Goal: Information Seeking & Learning: Learn about a topic

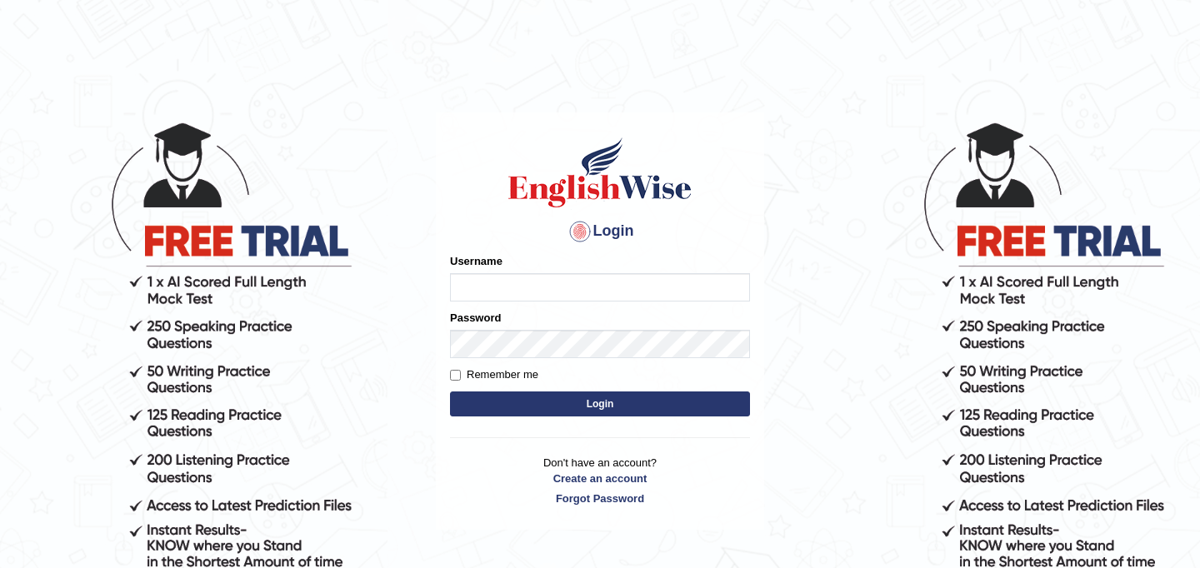
type input "najakter"
click at [566, 408] on button "Login" at bounding box center [600, 404] width 300 height 25
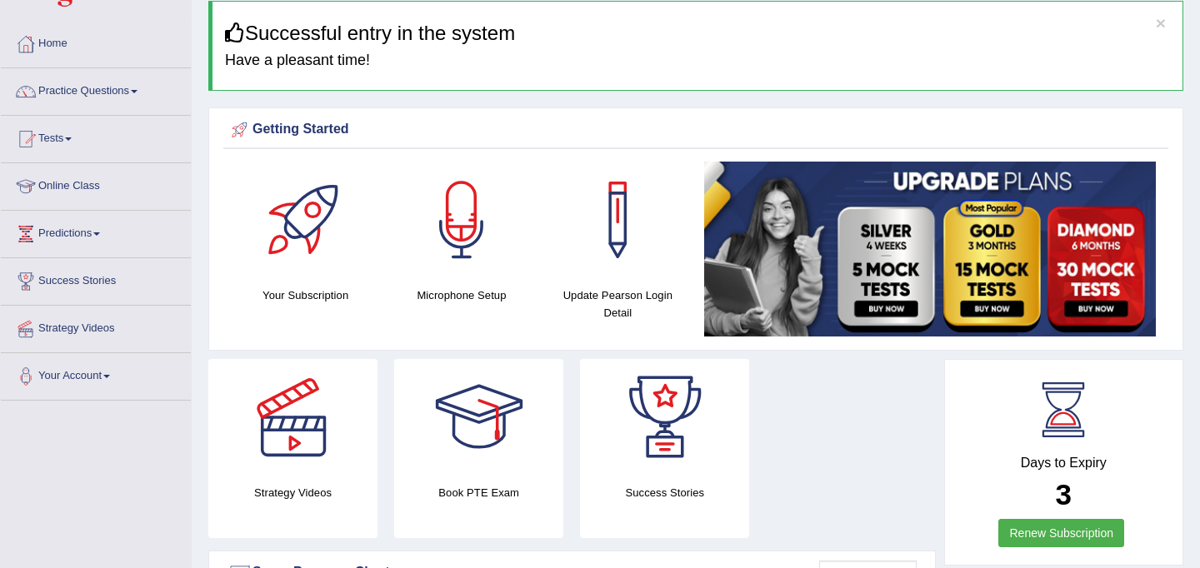
scroll to position [76, 0]
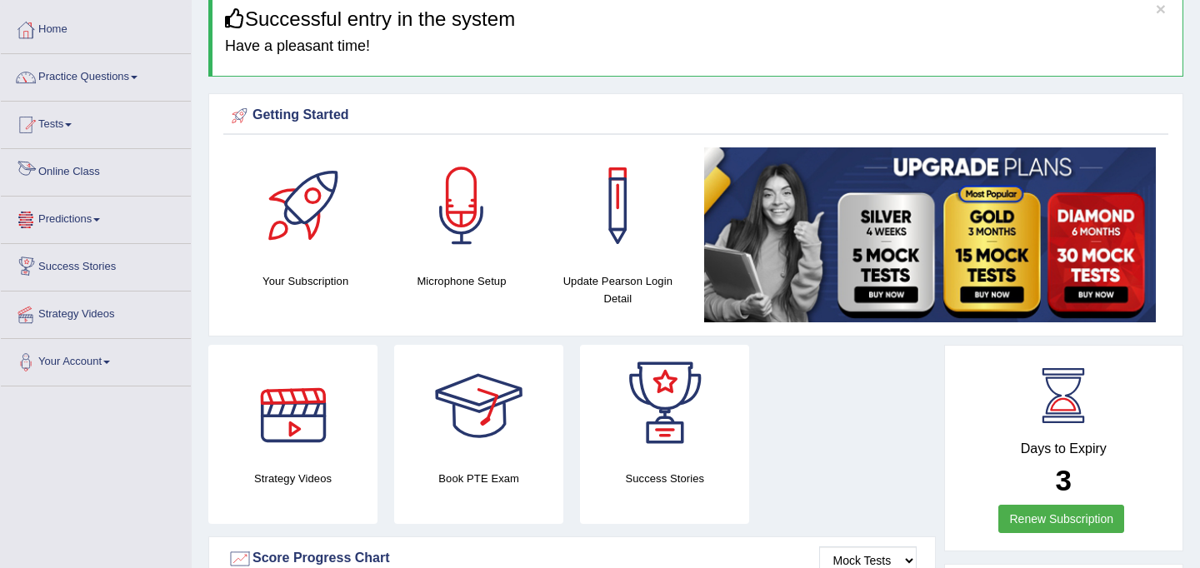
click at [75, 173] on link "Online Class" at bounding box center [96, 170] width 190 height 42
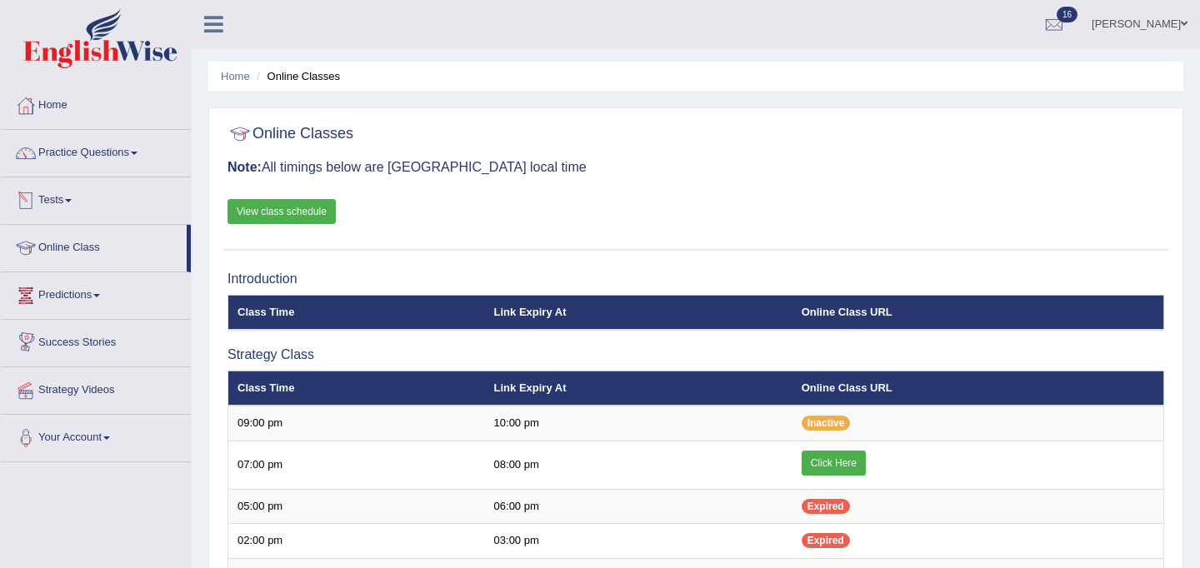
click at [94, 155] on link "Practice Questions" at bounding box center [96, 151] width 190 height 42
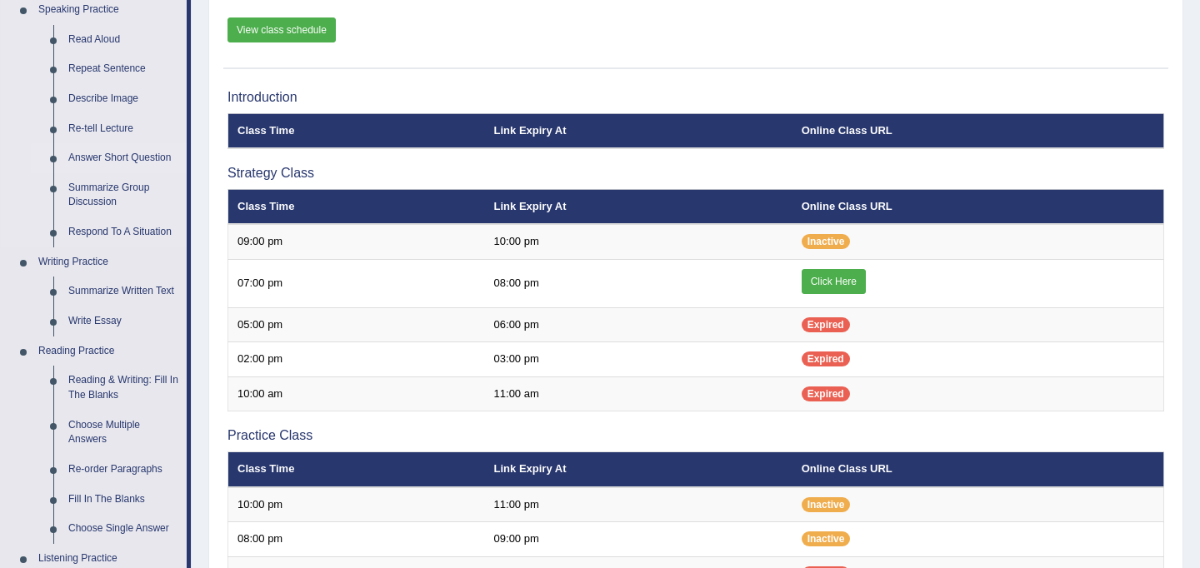
scroll to position [187, 0]
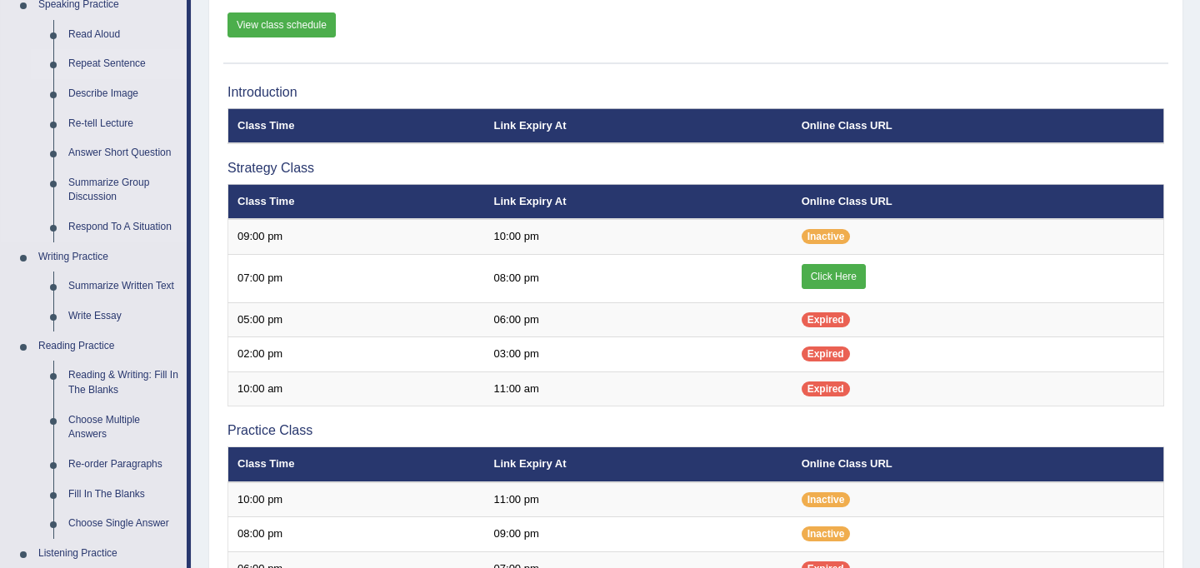
click at [95, 64] on link "Repeat Sentence" at bounding box center [124, 64] width 126 height 30
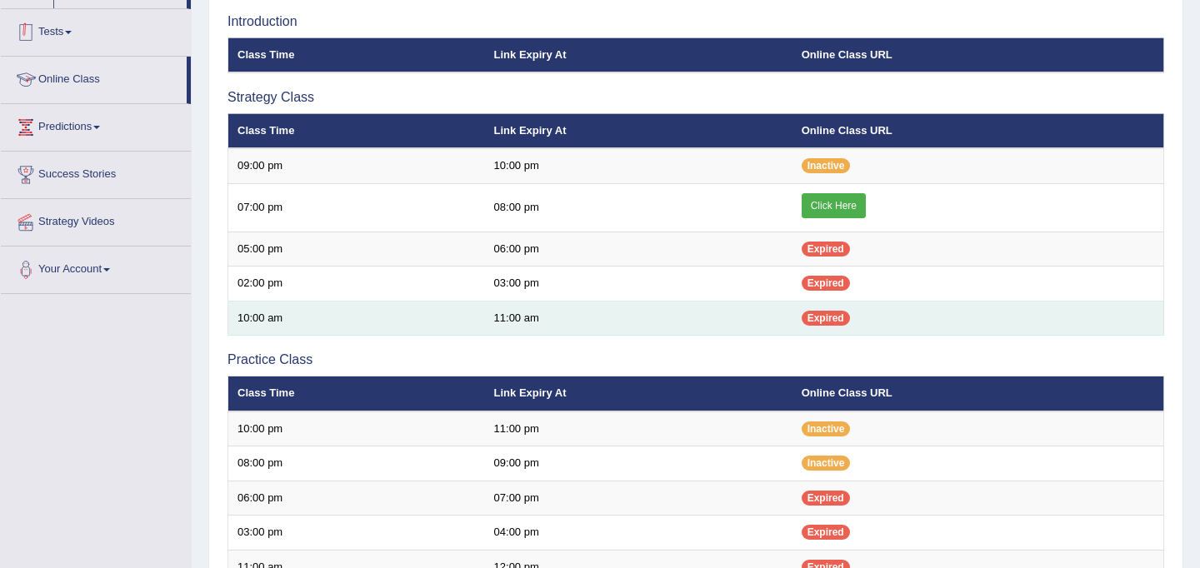
scroll to position [289, 0]
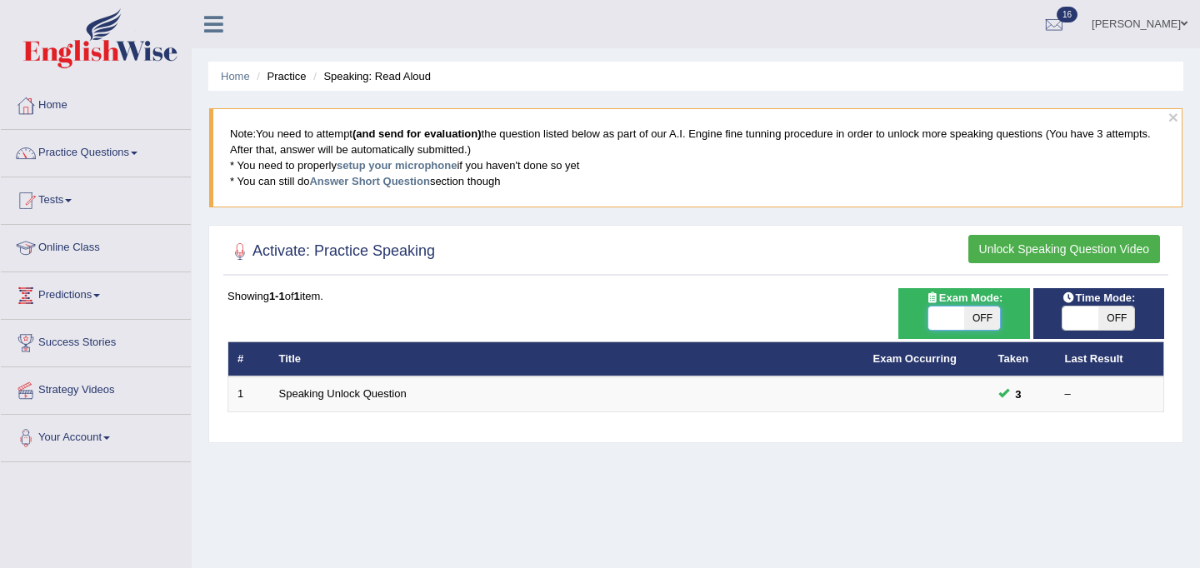
click at [956, 315] on span at bounding box center [946, 318] width 36 height 23
checkbox input "true"
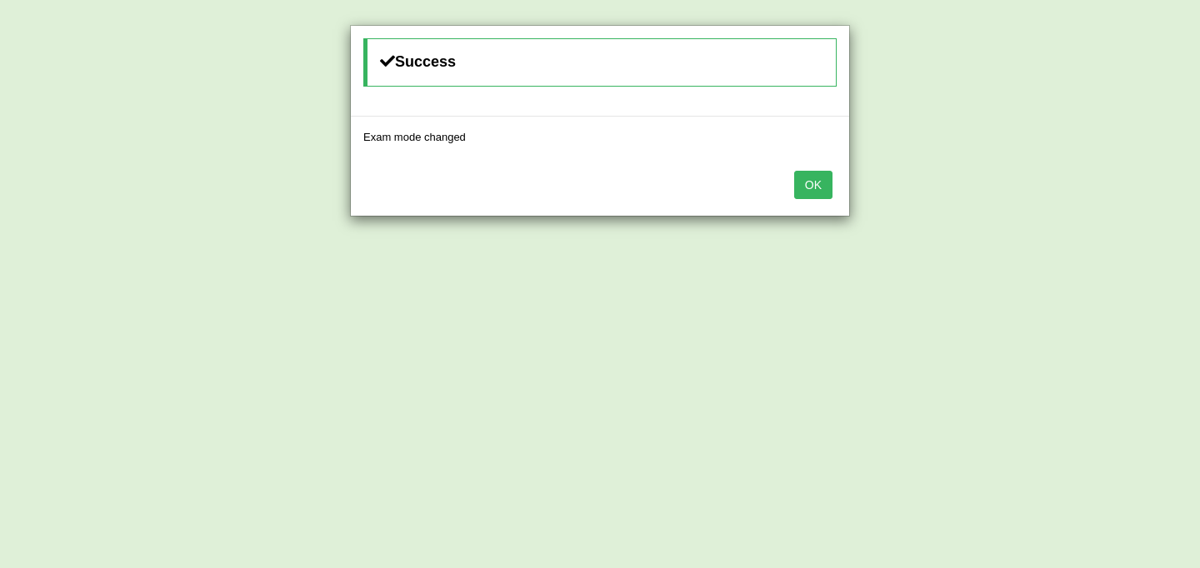
click at [826, 197] on button "OK" at bounding box center [813, 185] width 38 height 28
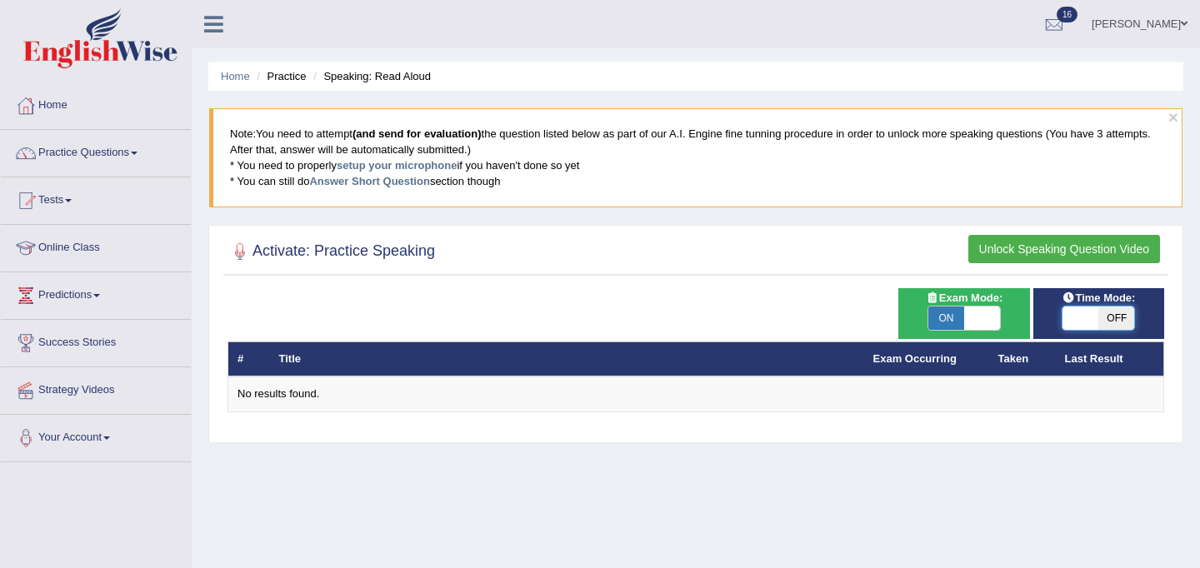
click at [1075, 321] on span at bounding box center [1080, 318] width 36 height 23
checkbox input "true"
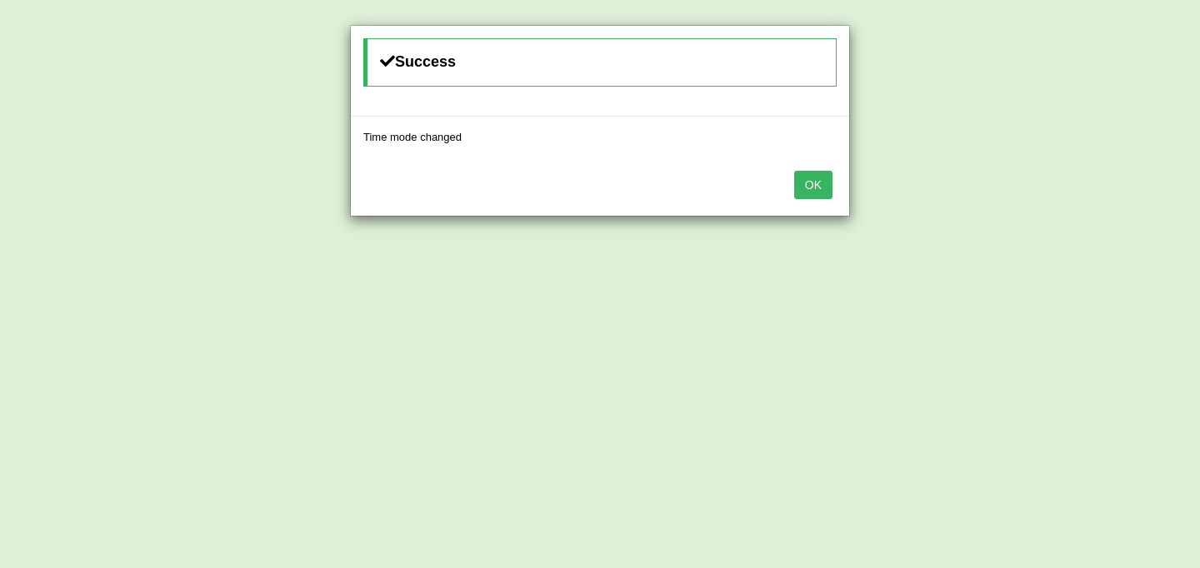
click at [818, 182] on button "OK" at bounding box center [813, 185] width 38 height 28
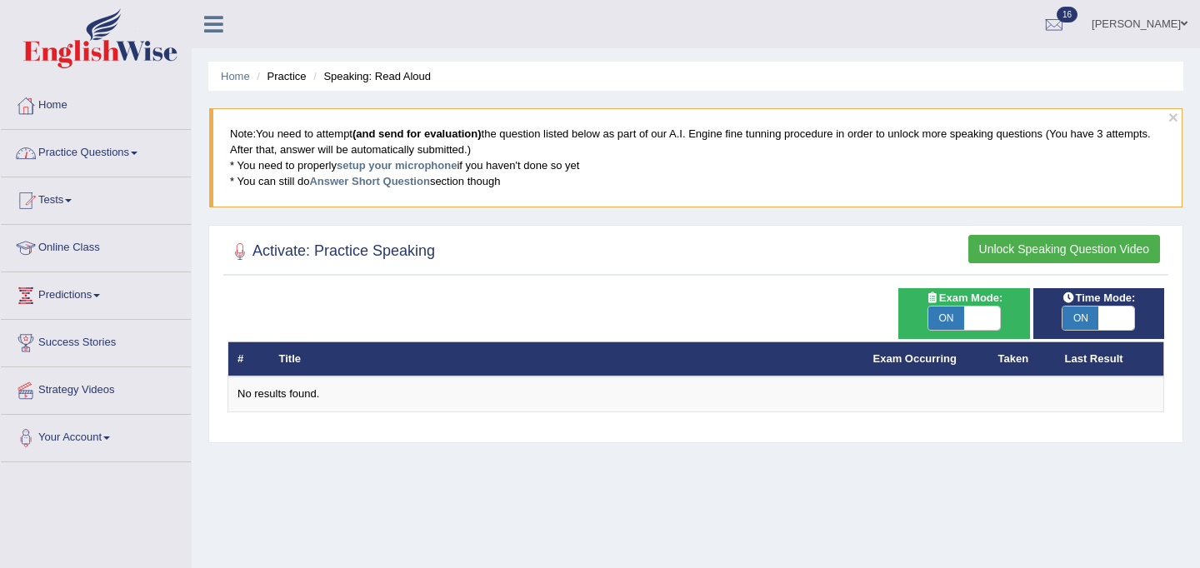
click at [100, 152] on link "Practice Questions" at bounding box center [96, 151] width 190 height 42
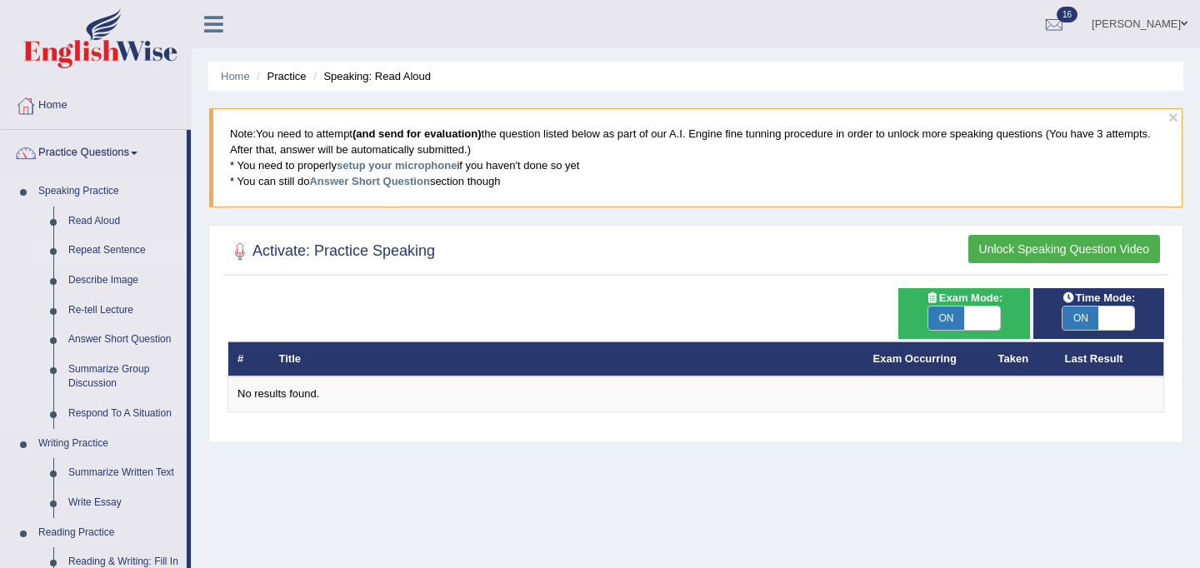
click at [91, 249] on link "Repeat Sentence" at bounding box center [124, 251] width 126 height 30
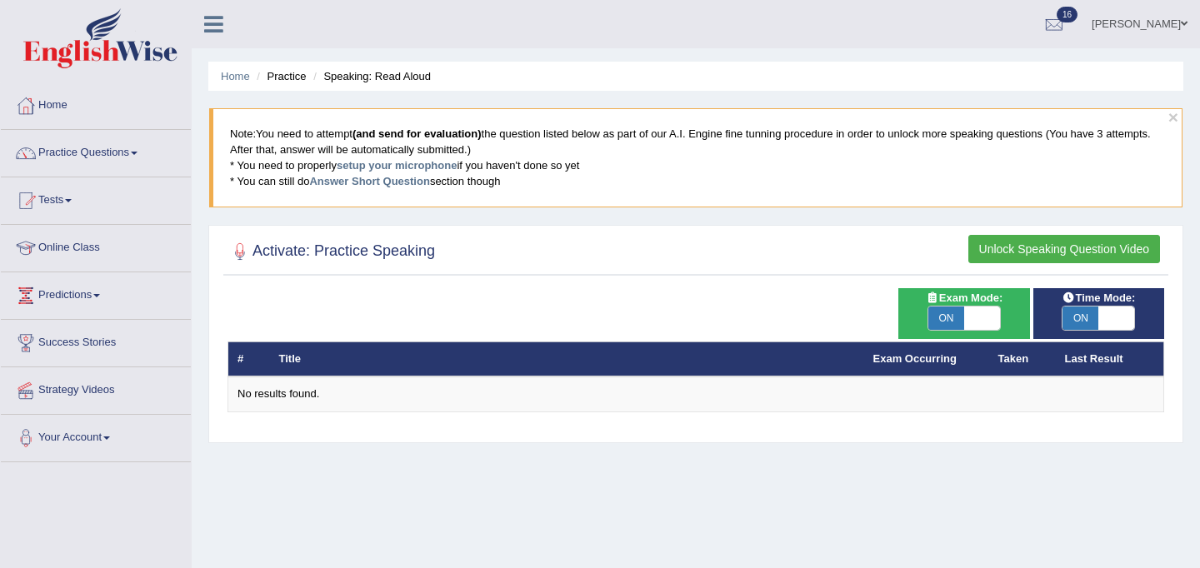
click at [1085, 246] on button "Unlock Speaking Question Video" at bounding box center [1064, 249] width 192 height 28
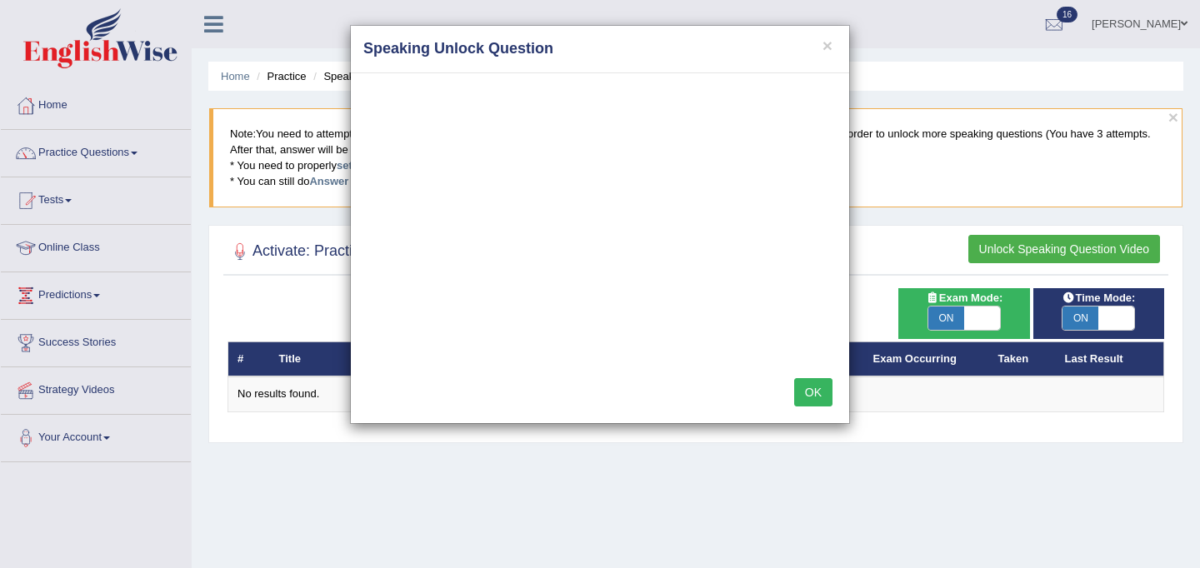
click at [815, 397] on button "OK" at bounding box center [813, 392] width 38 height 28
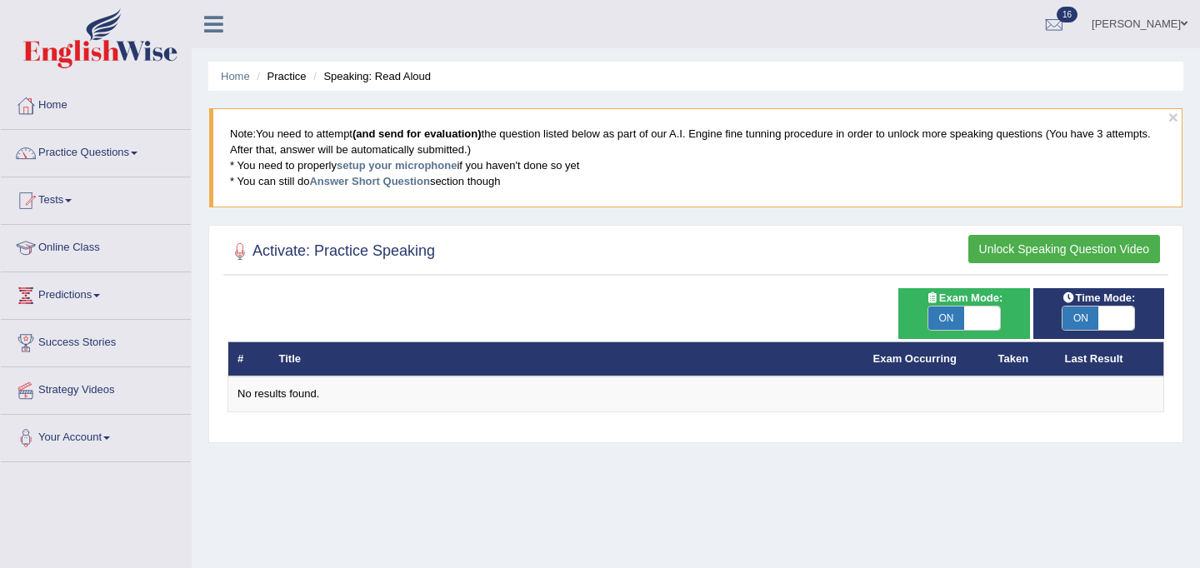
click at [409, 249] on h2 "Activate: Practice Speaking" at bounding box center [330, 251] width 207 height 25
click at [64, 104] on link "Home" at bounding box center [96, 103] width 190 height 42
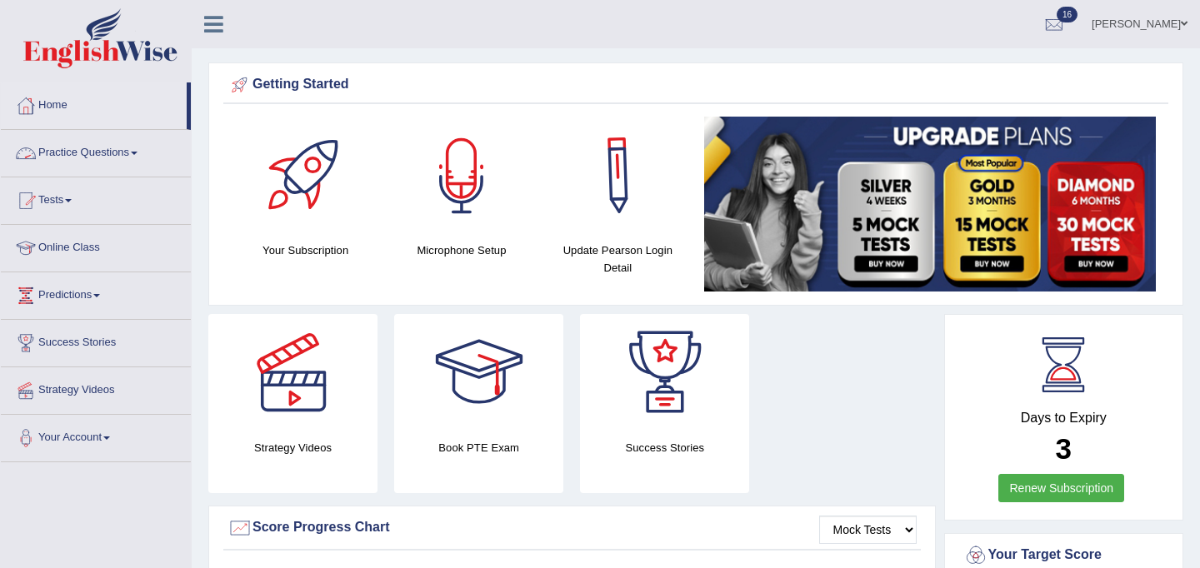
click at [125, 154] on link "Practice Questions" at bounding box center [96, 151] width 190 height 42
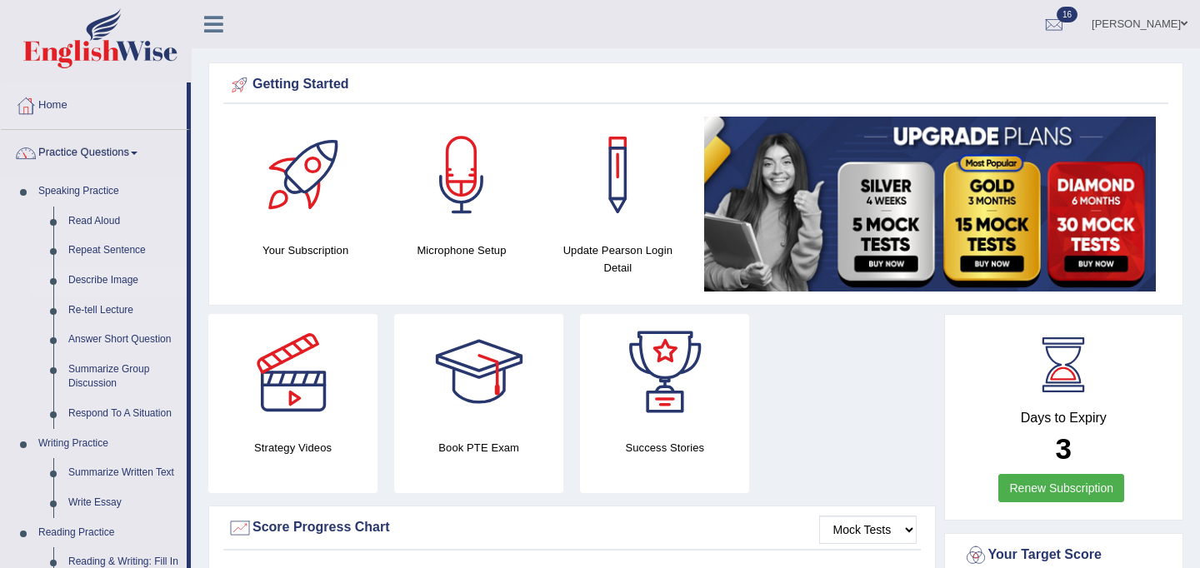
click at [101, 278] on link "Describe Image" at bounding box center [124, 281] width 126 height 30
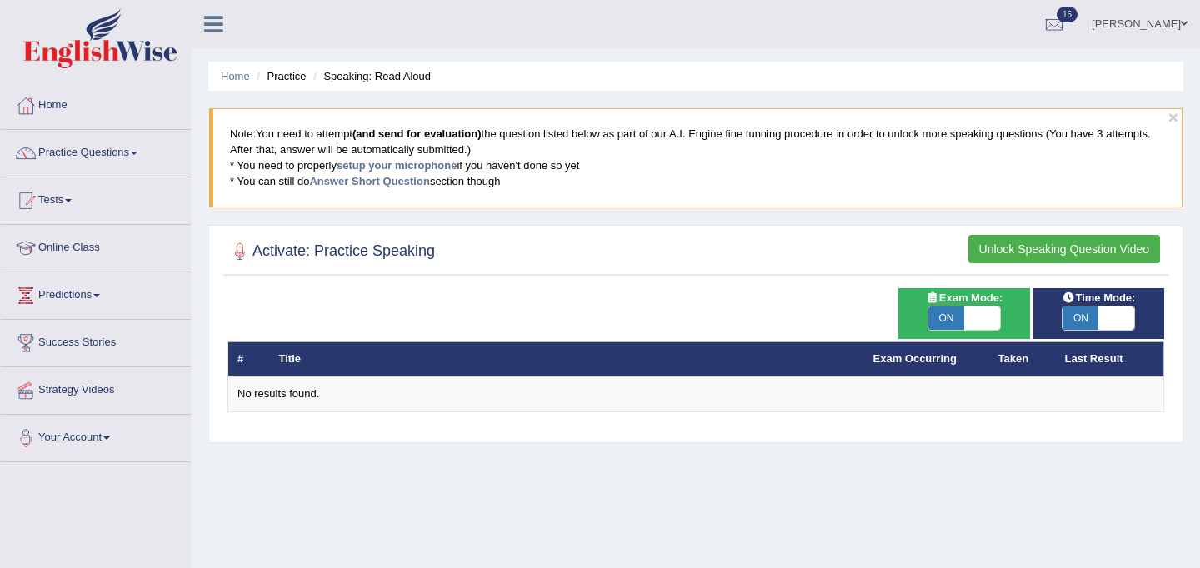
click at [985, 313] on span at bounding box center [982, 318] width 36 height 23
checkbox input "false"
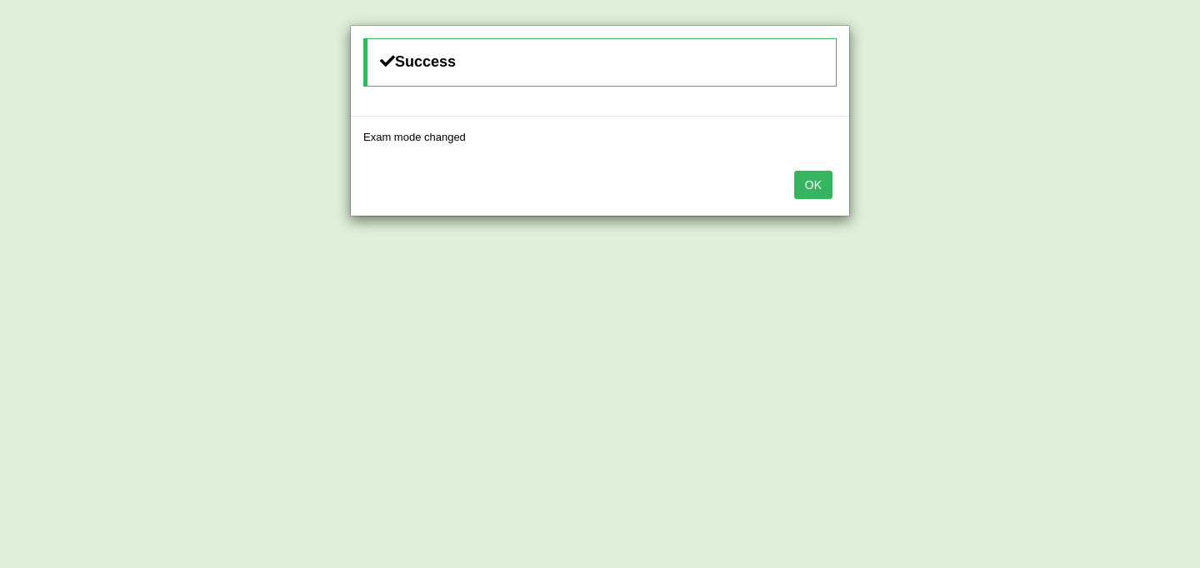
click at [811, 192] on button "OK" at bounding box center [813, 185] width 38 height 28
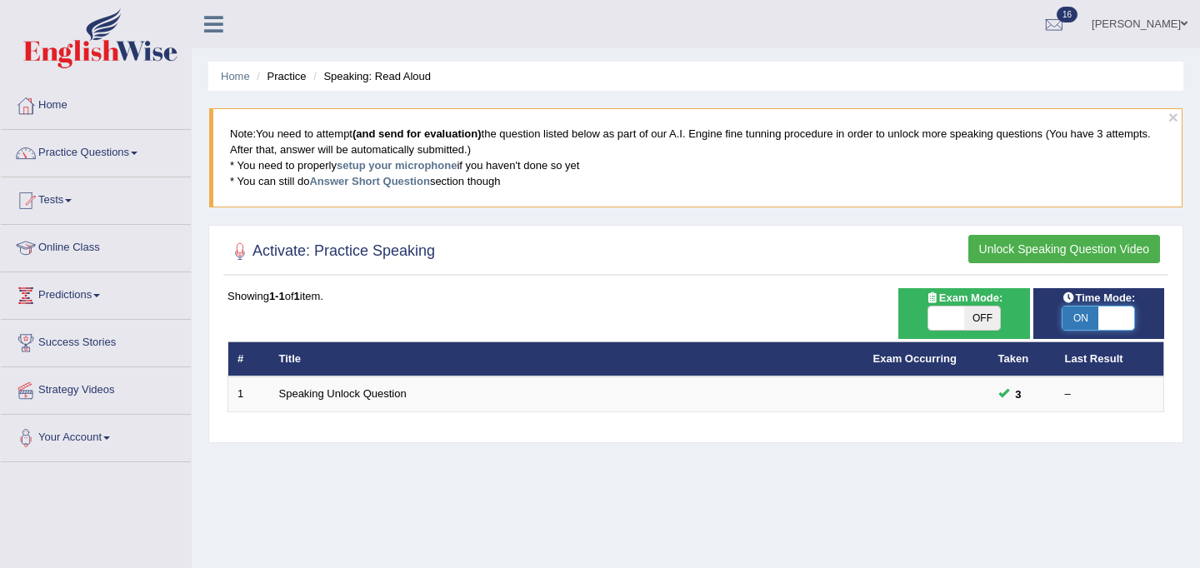
click at [1111, 317] on span at bounding box center [1116, 318] width 36 height 23
checkbox input "false"
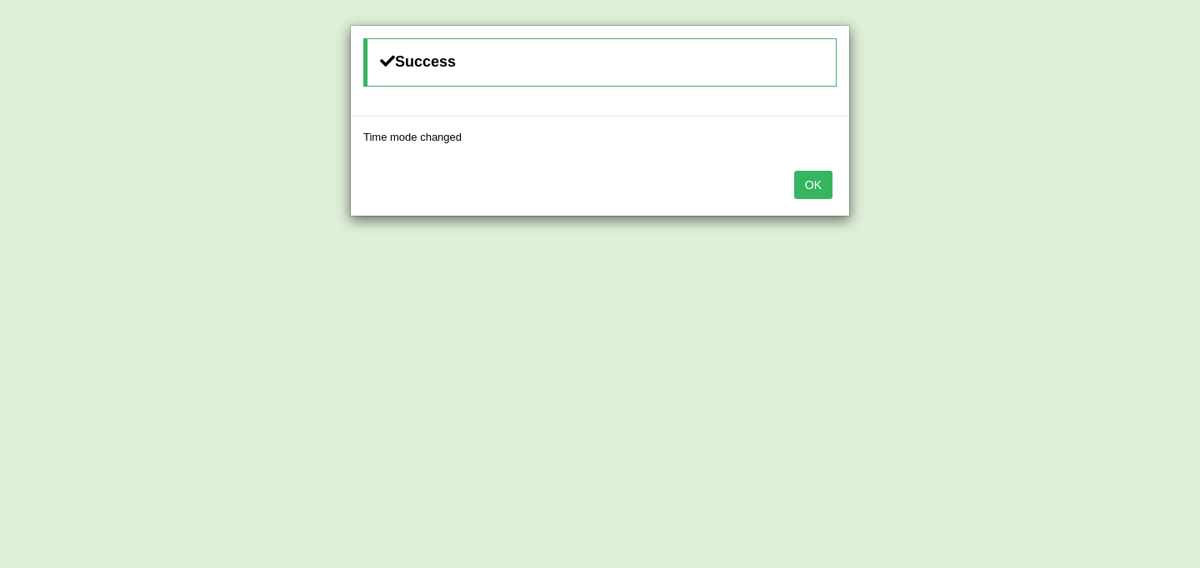
click at [809, 182] on button "OK" at bounding box center [813, 185] width 38 height 28
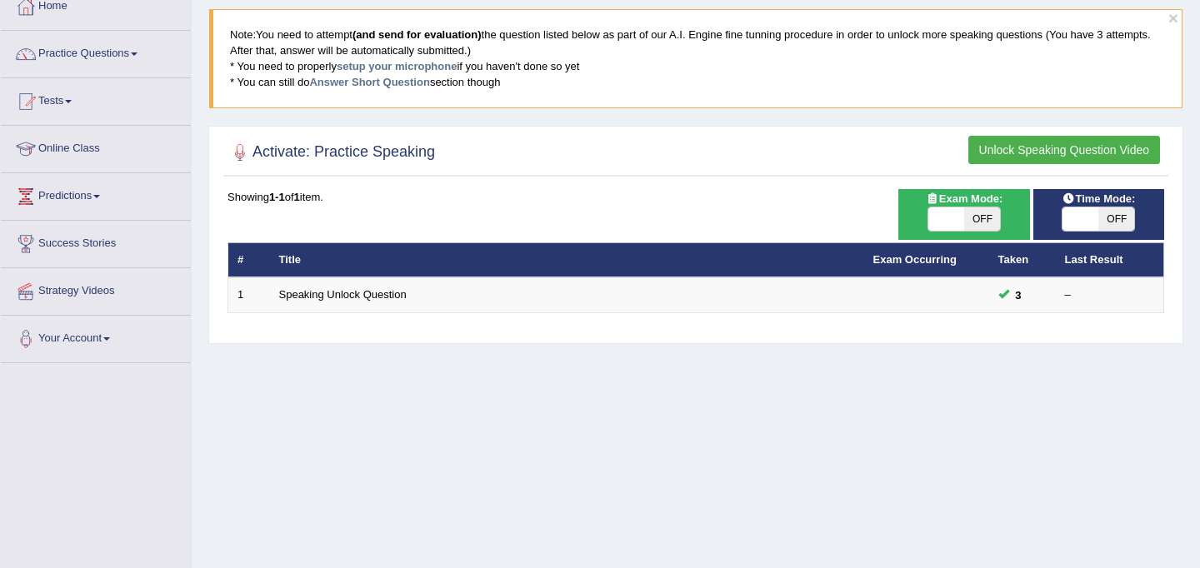
scroll to position [101, 0]
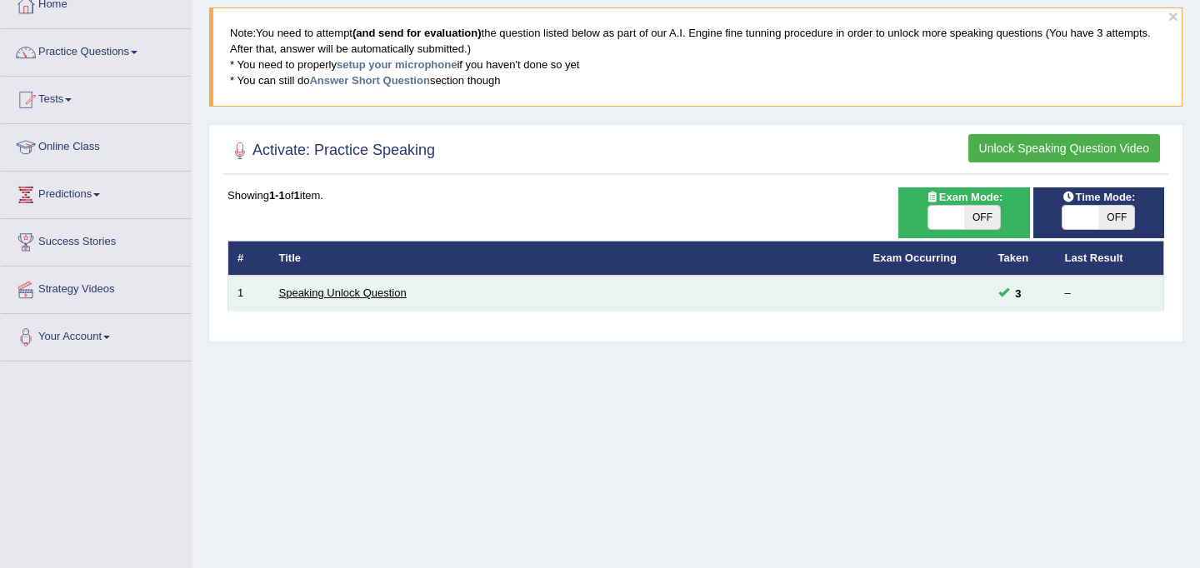
click at [363, 296] on link "Speaking Unlock Question" at bounding box center [342, 293] width 127 height 12
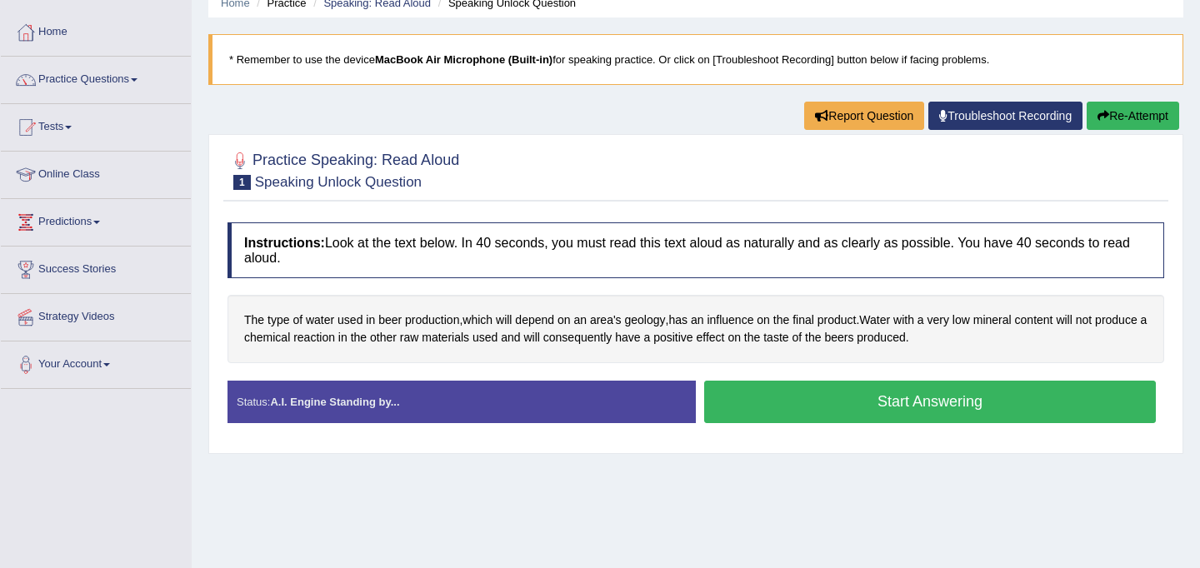
scroll to position [74, 0]
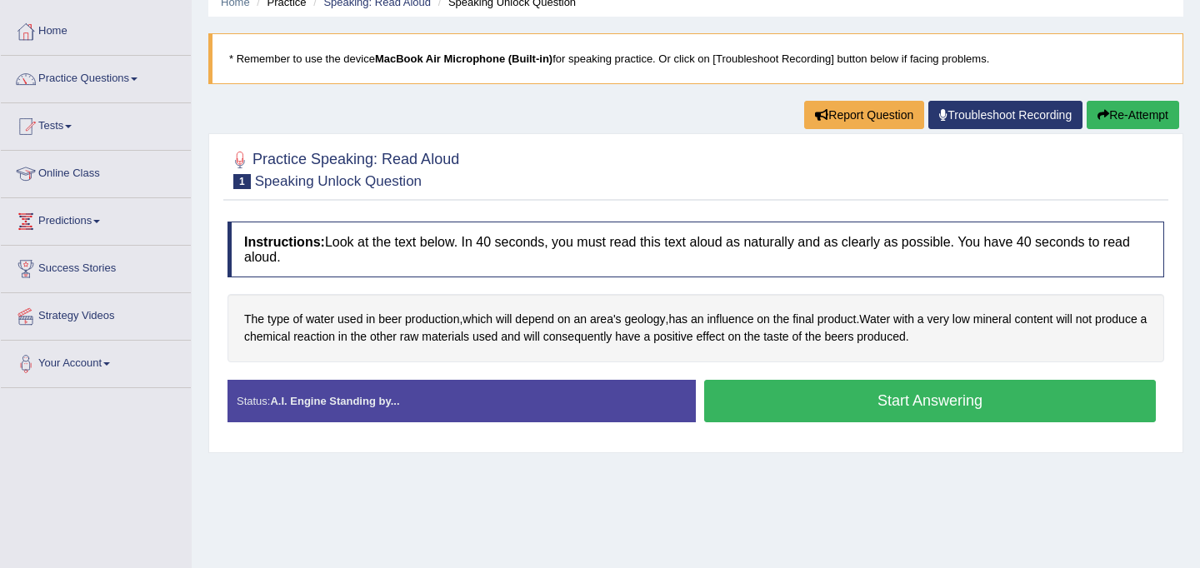
click at [917, 396] on button "Start Answering" at bounding box center [930, 401] width 452 height 42
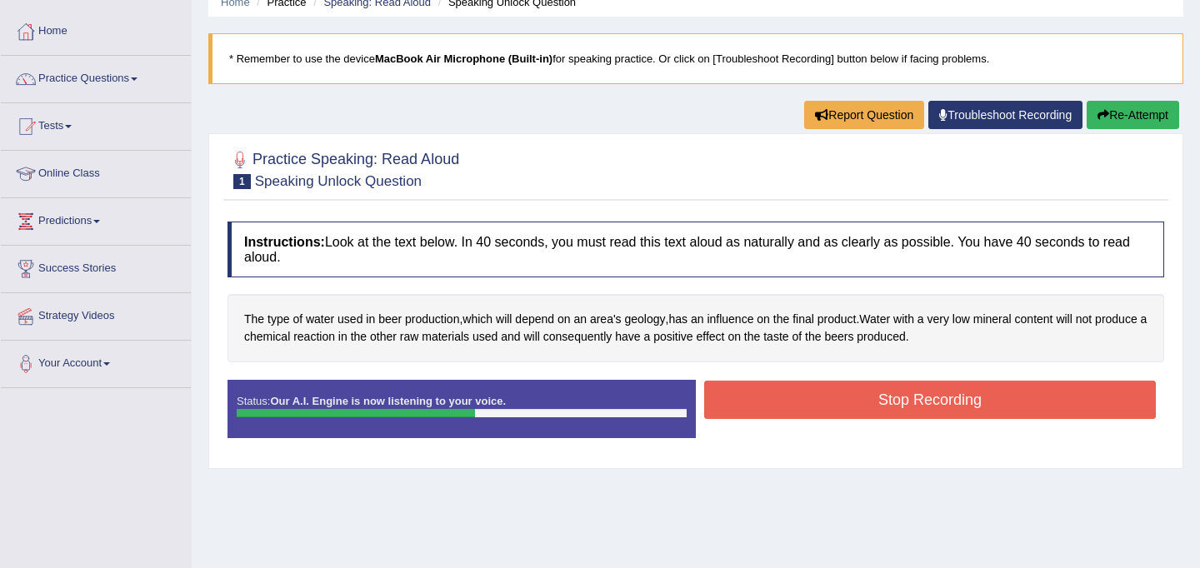
click at [893, 395] on button "Stop Recording" at bounding box center [930, 400] width 452 height 38
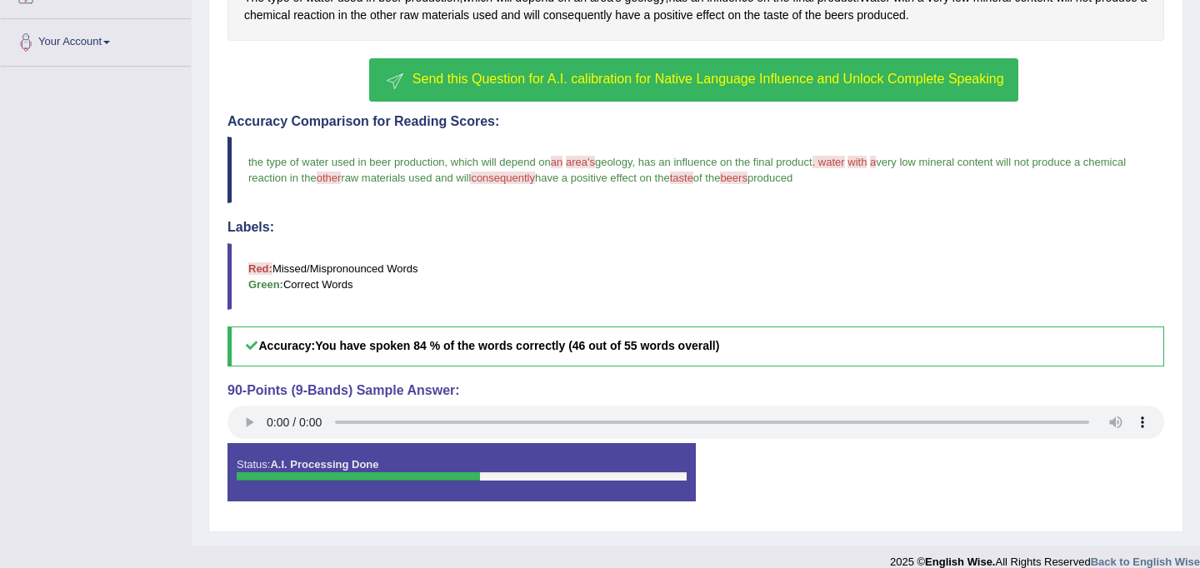
scroll to position [397, 0]
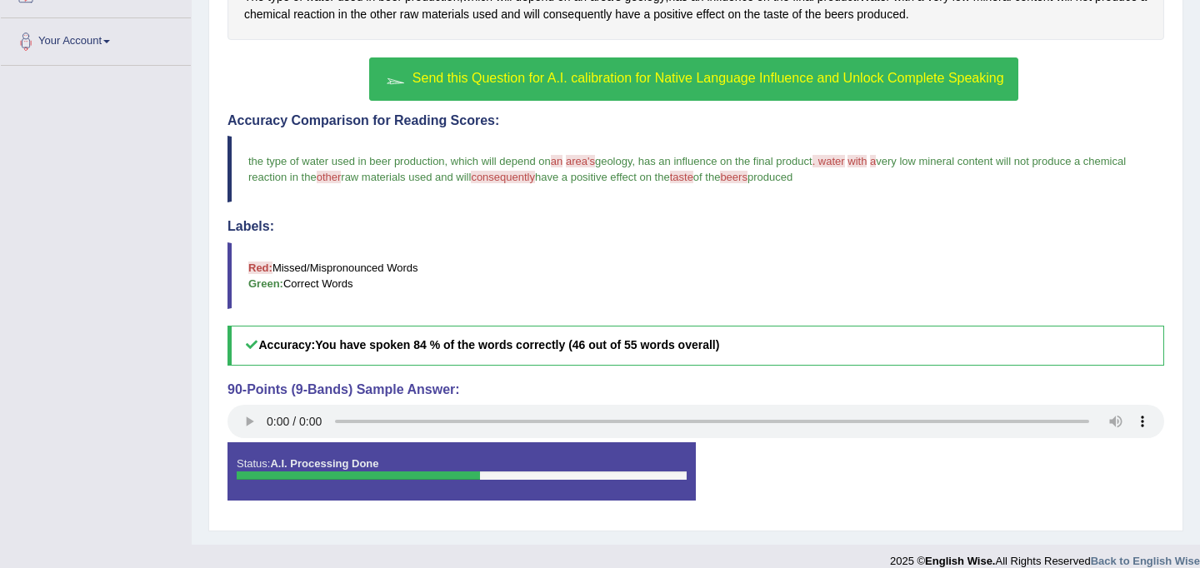
click at [663, 82] on span "Send this Question for A.I. calibration for Native Language Influence and Unloc…" at bounding box center [708, 78] width 592 height 14
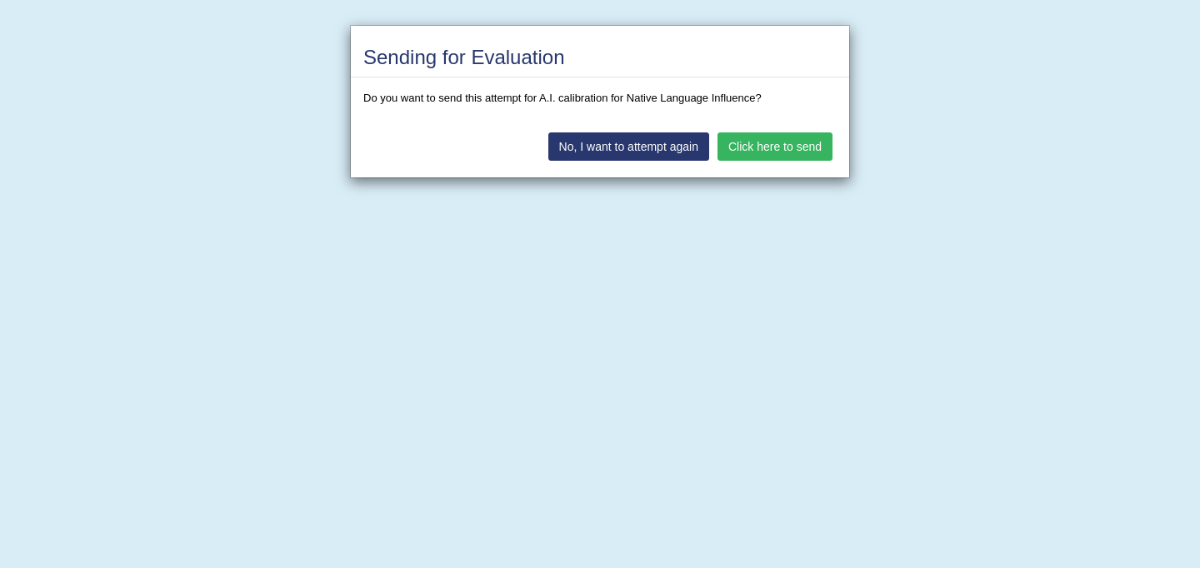
click at [777, 152] on button "Click here to send" at bounding box center [774, 146] width 115 height 28
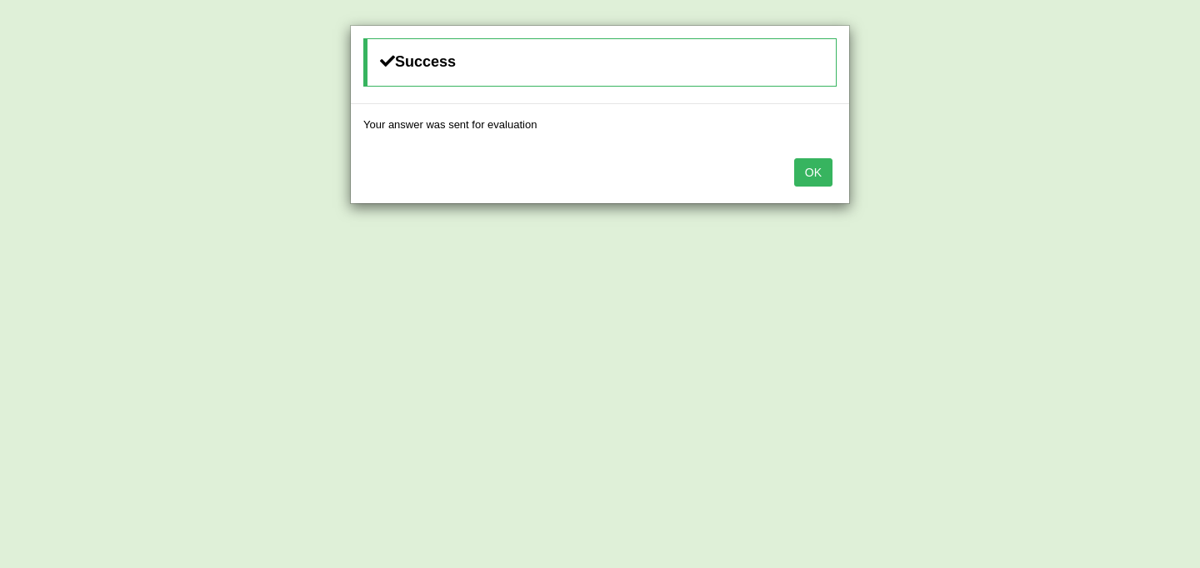
click at [822, 169] on button "OK" at bounding box center [813, 172] width 38 height 28
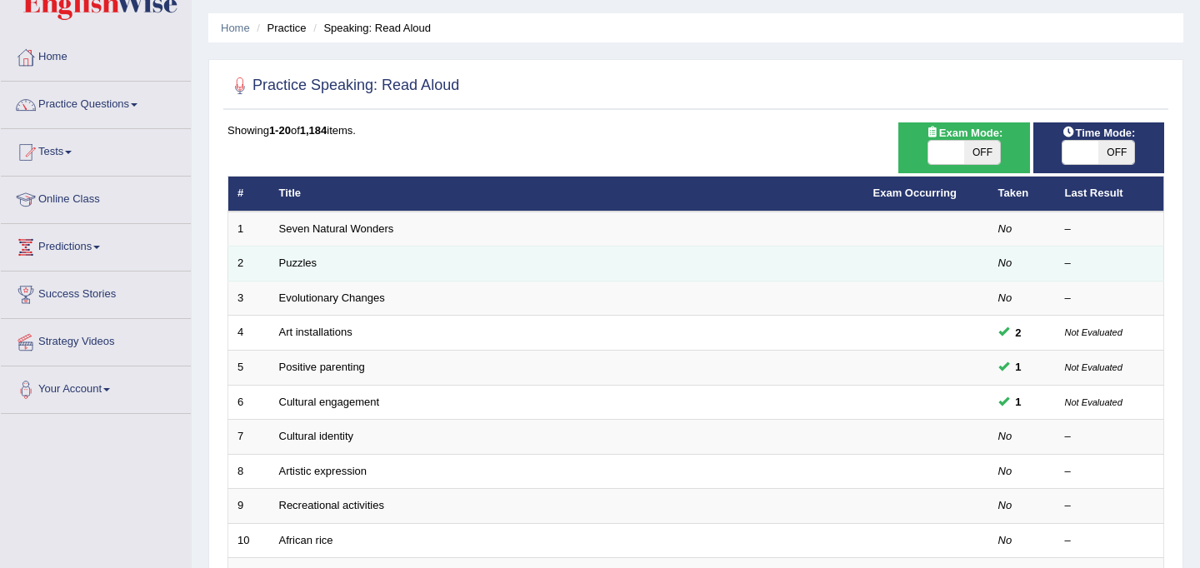
scroll to position [36, 0]
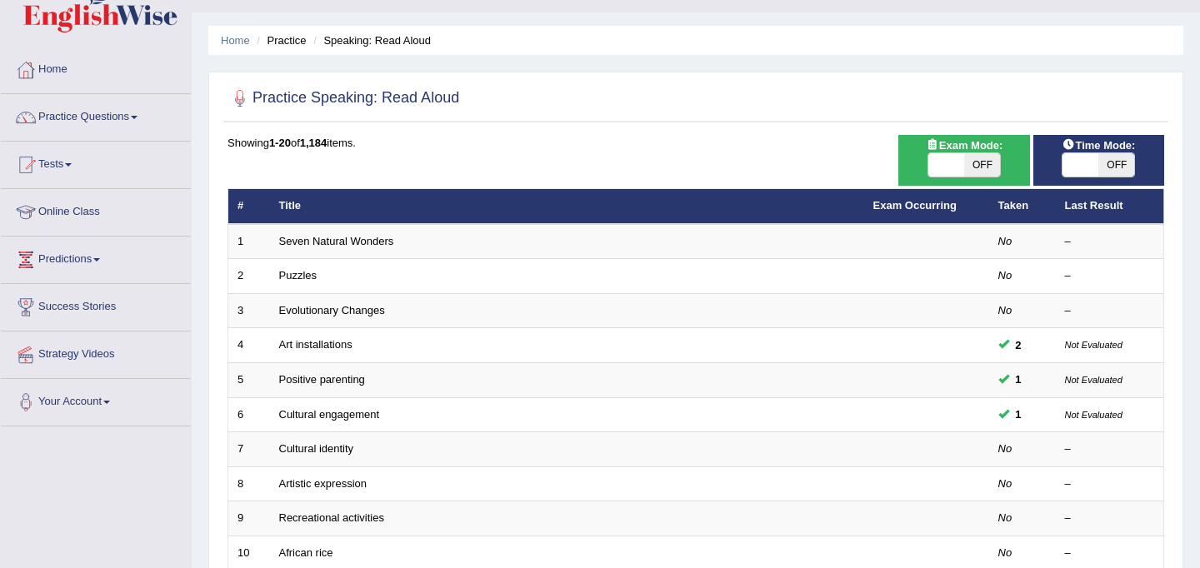
click at [944, 162] on span at bounding box center [946, 164] width 36 height 23
checkbox input "true"
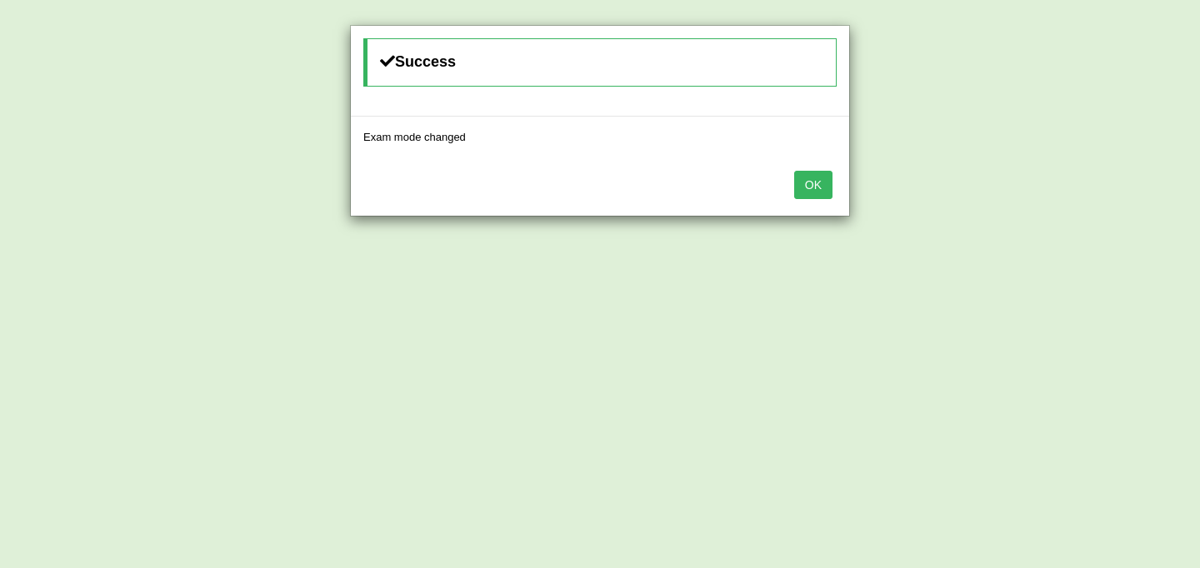
click at [827, 180] on button "OK" at bounding box center [813, 185] width 38 height 28
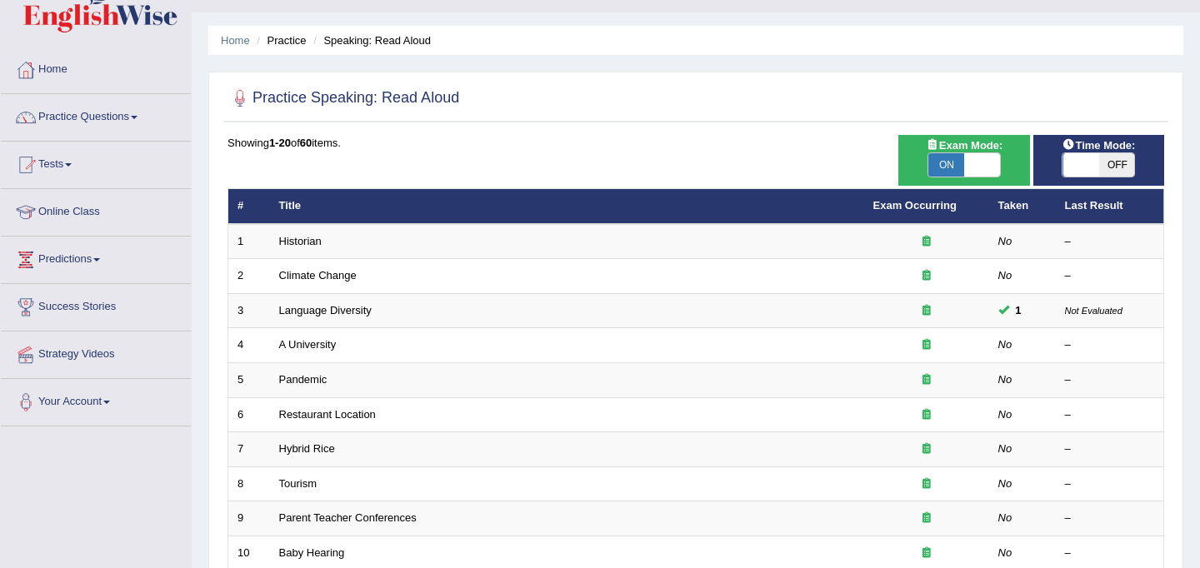
click at [1066, 162] on span at bounding box center [1080, 164] width 36 height 23
checkbox input "true"
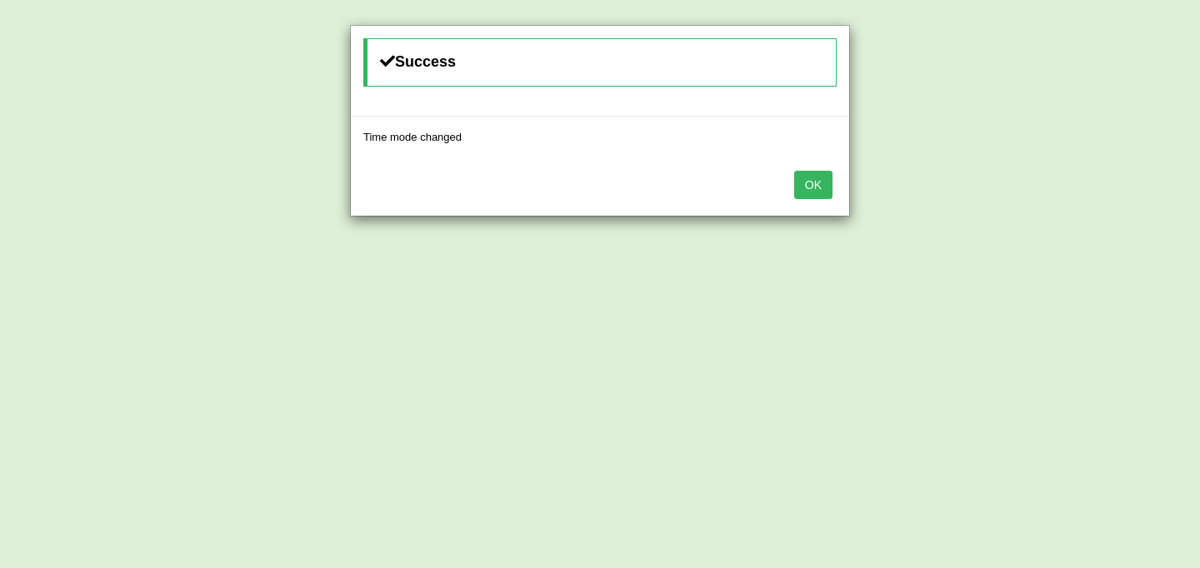
click at [804, 188] on button "OK" at bounding box center [813, 185] width 38 height 28
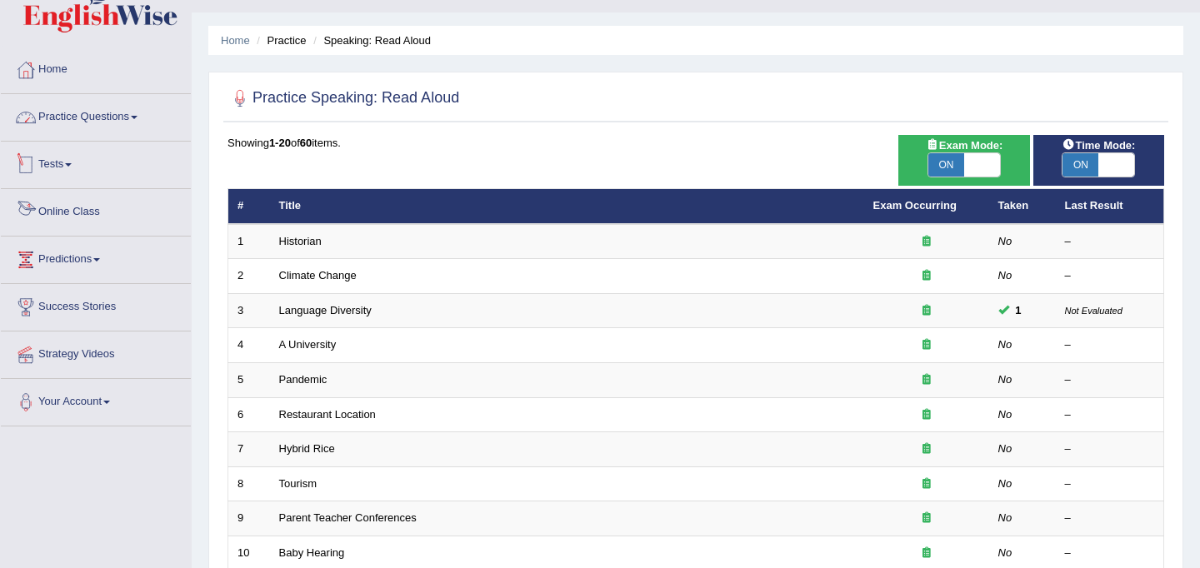
click at [77, 127] on link "Practice Questions" at bounding box center [96, 115] width 190 height 42
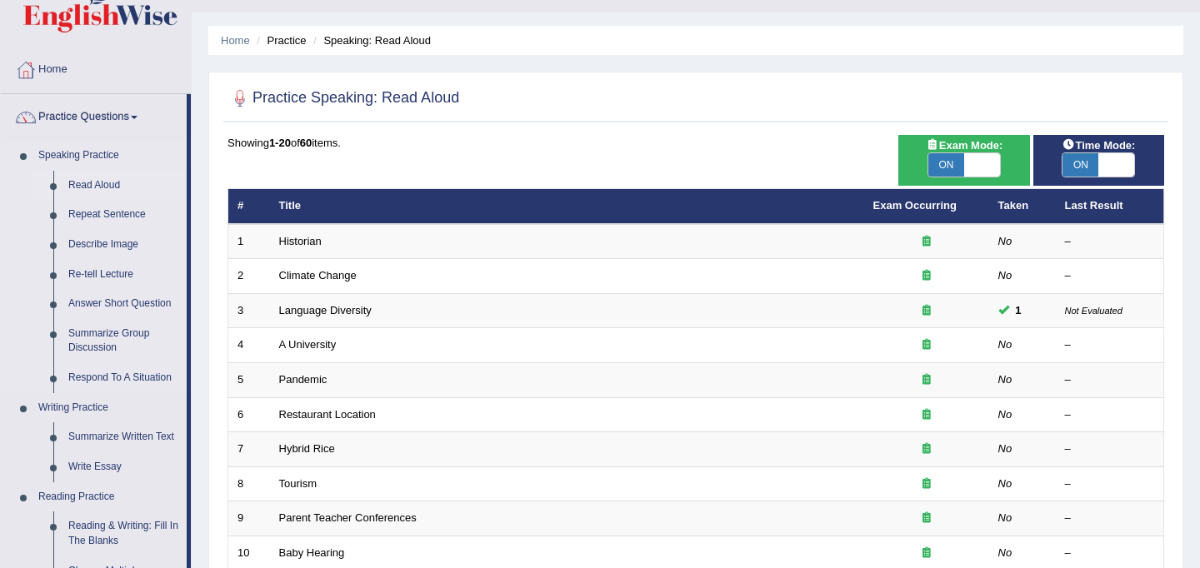
click at [102, 183] on link "Read Aloud" at bounding box center [124, 186] width 126 height 30
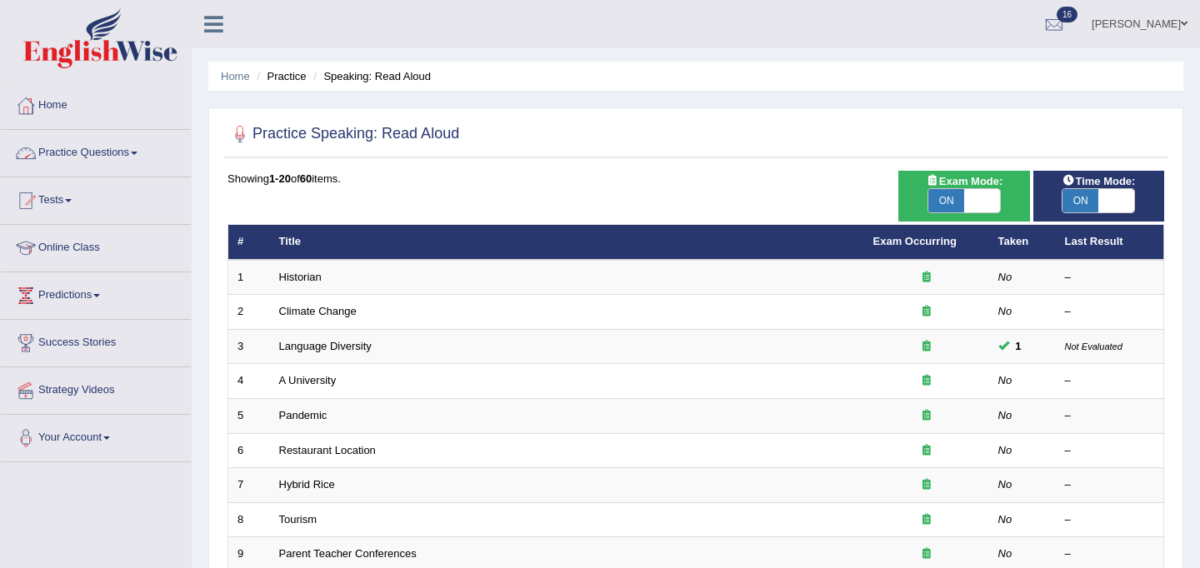
click at [107, 158] on link "Practice Questions" at bounding box center [96, 151] width 190 height 42
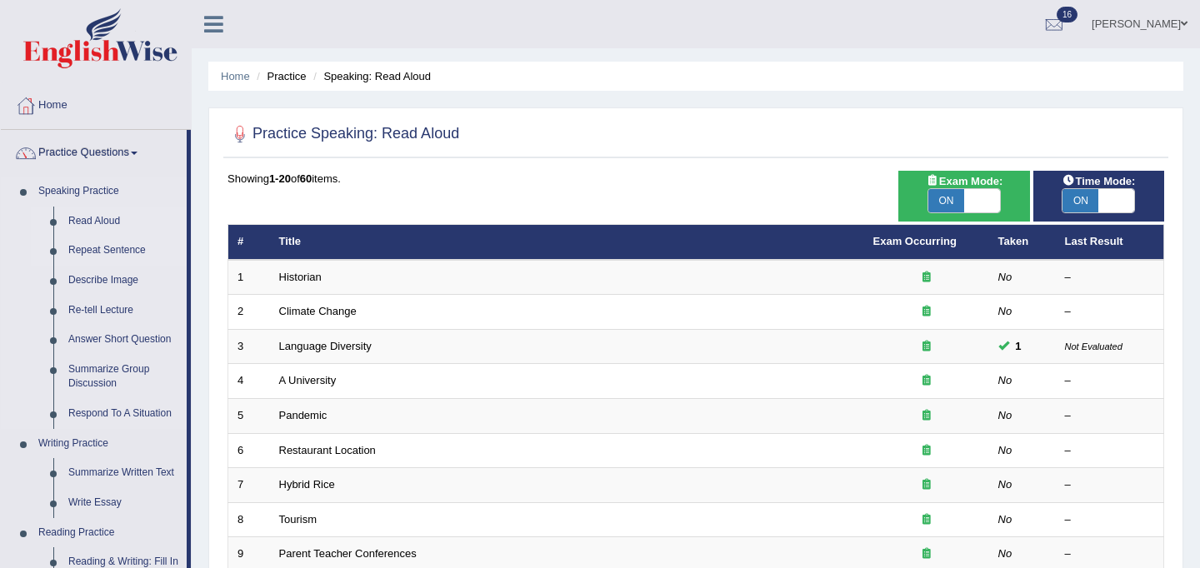
click at [111, 252] on link "Repeat Sentence" at bounding box center [124, 251] width 126 height 30
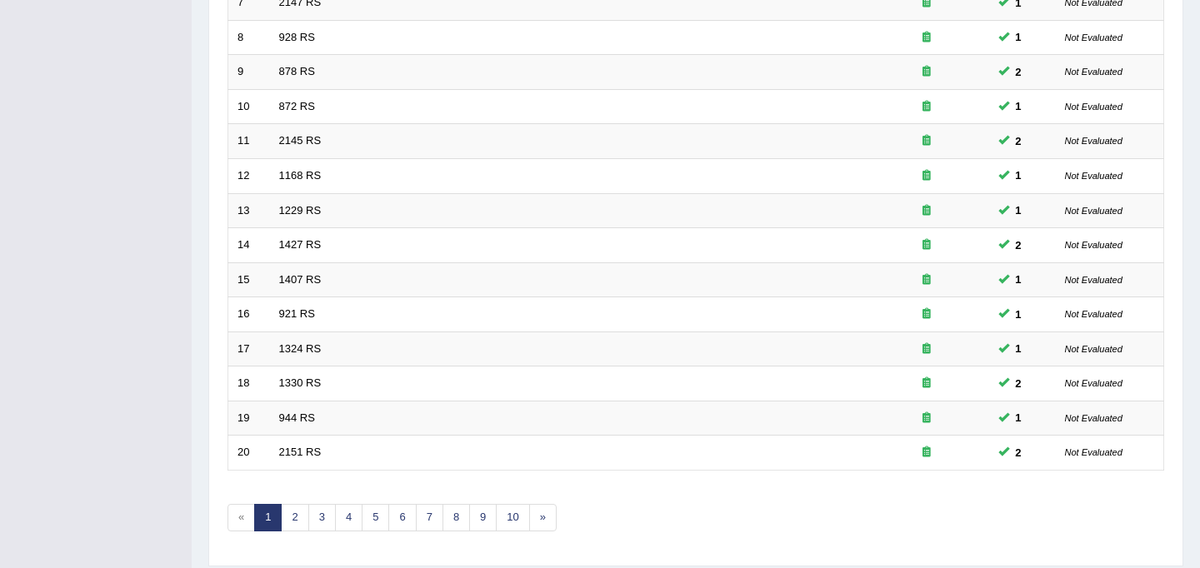
scroll to position [535, 0]
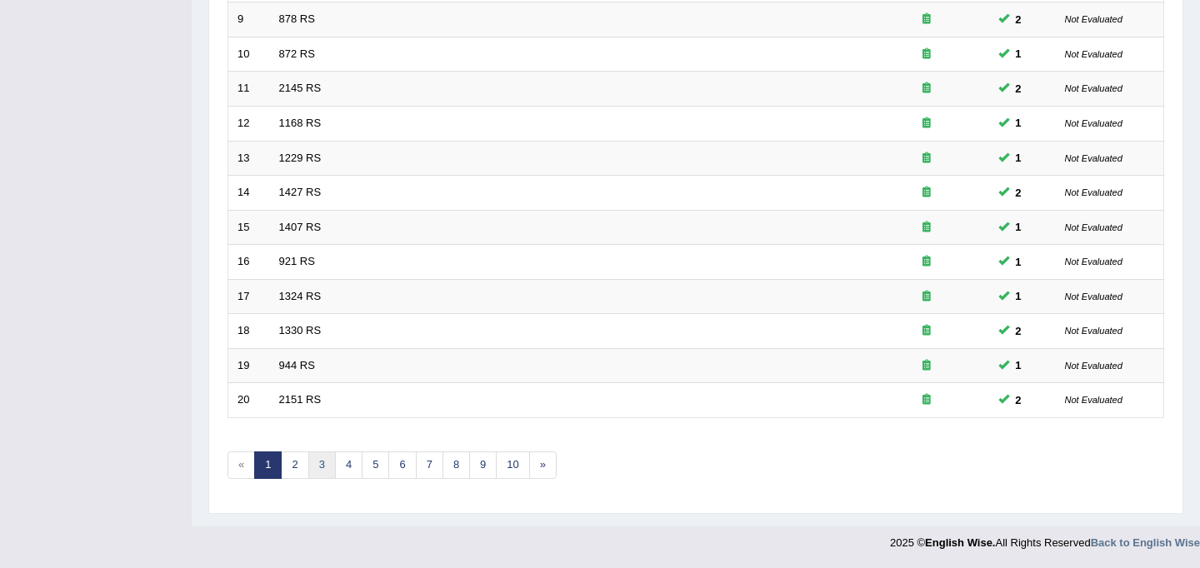
click at [323, 469] on link "3" at bounding box center [321, 465] width 27 height 27
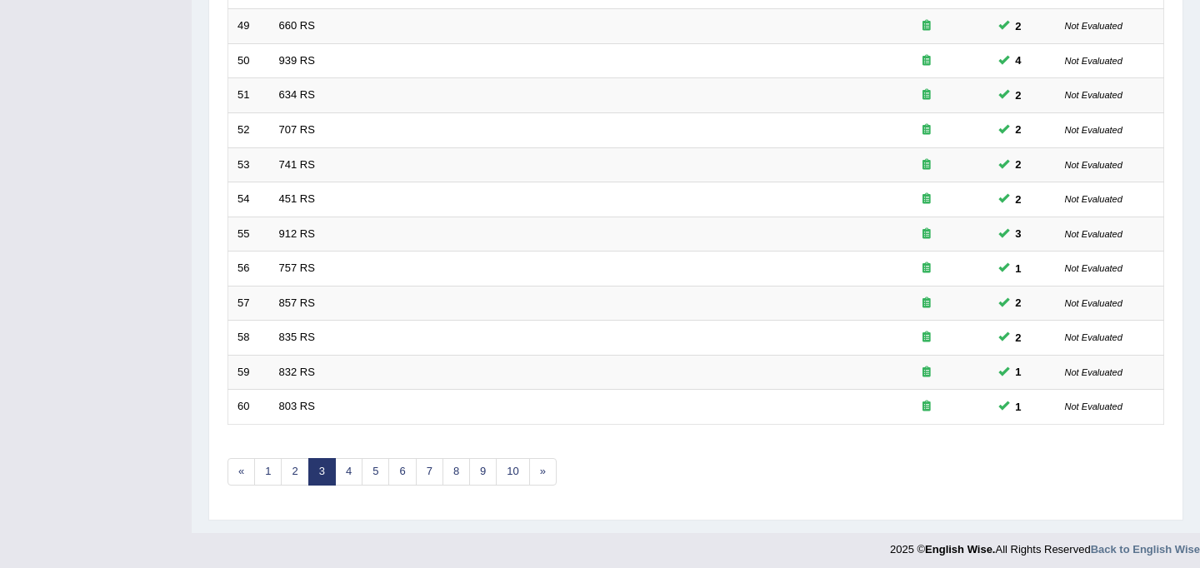
scroll to position [535, 0]
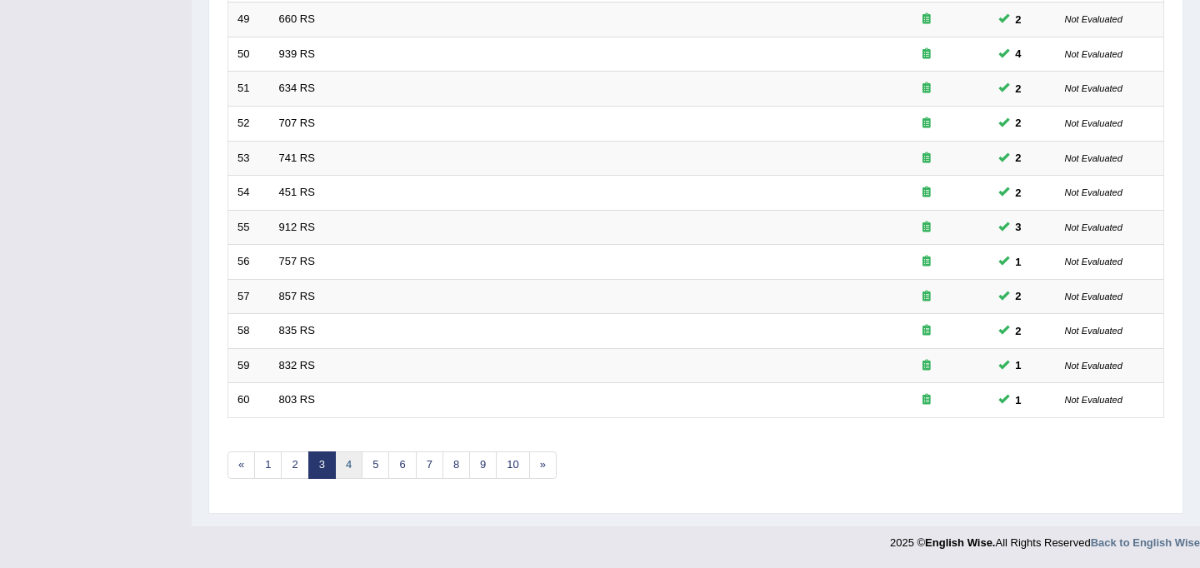
click at [355, 473] on link "4" at bounding box center [348, 465] width 27 height 27
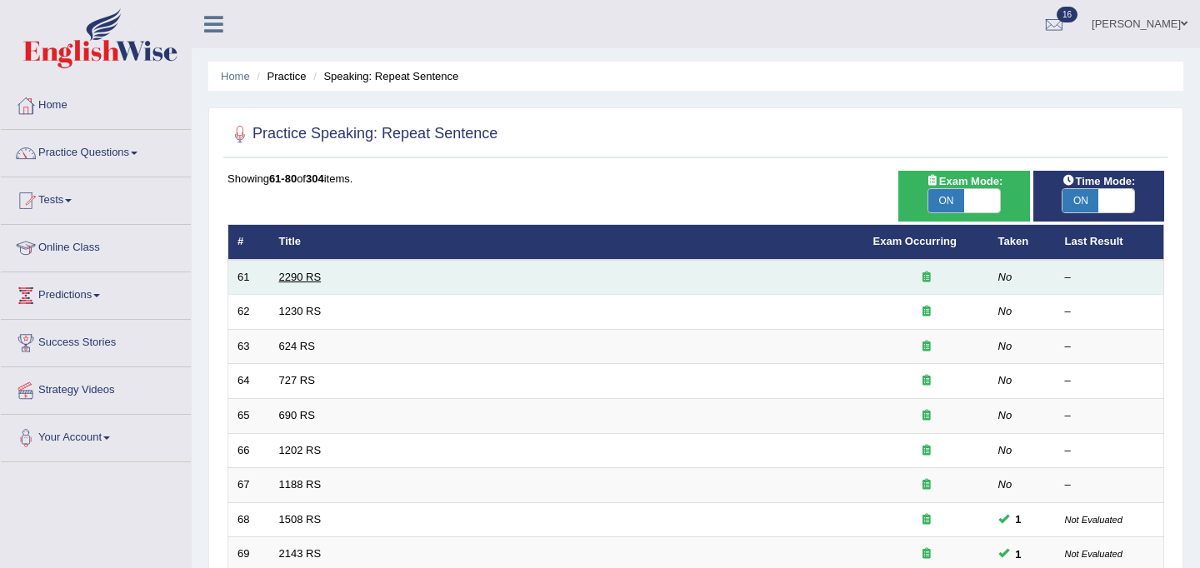
click at [296, 277] on link "2290 RS" at bounding box center [300, 277] width 42 height 12
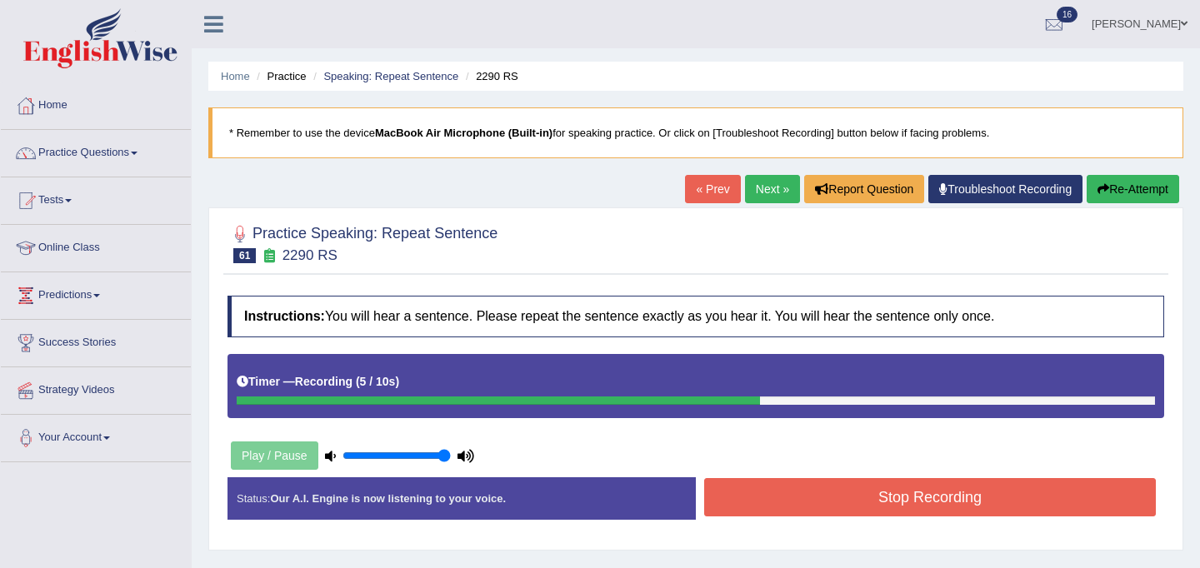
click at [779, 500] on button "Stop Recording" at bounding box center [930, 497] width 452 height 38
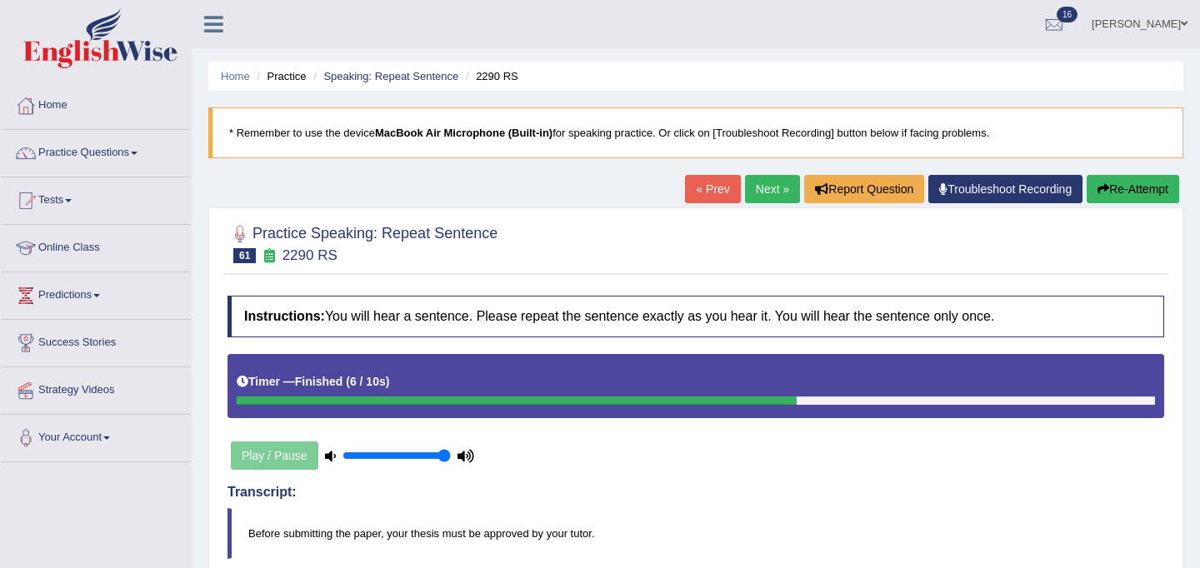
click at [771, 195] on link "Next »" at bounding box center [772, 189] width 55 height 28
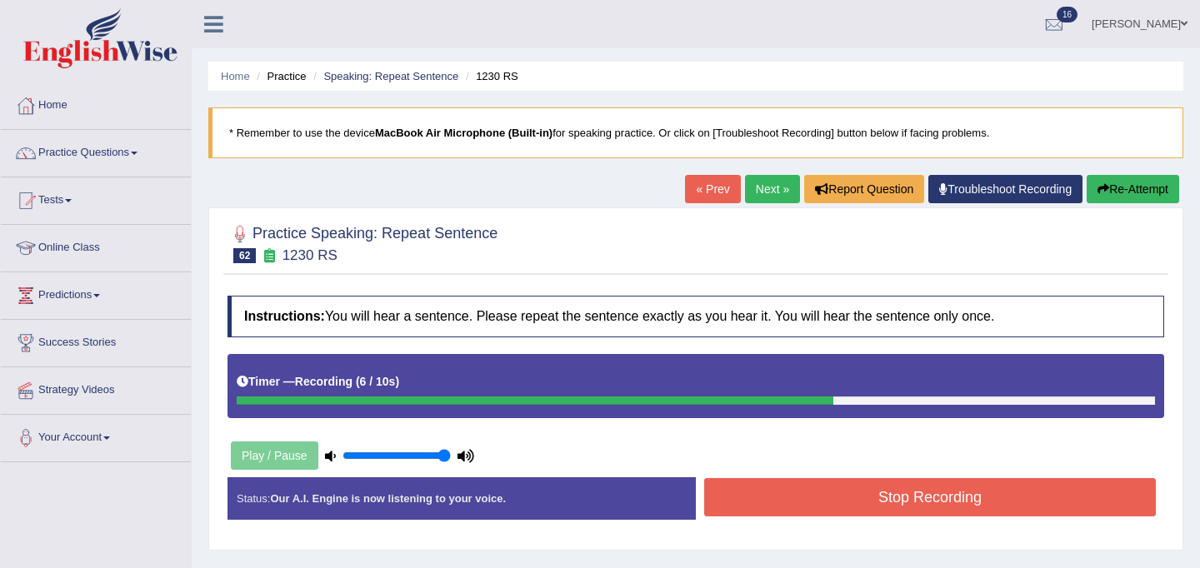
click at [916, 500] on button "Stop Recording" at bounding box center [930, 497] width 452 height 38
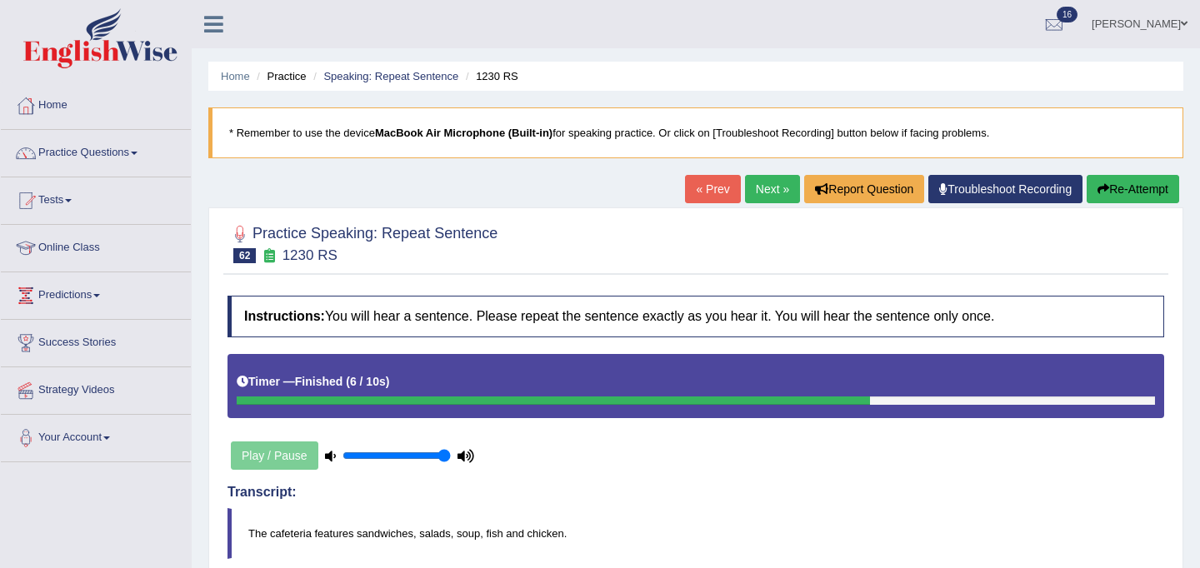
click at [1123, 192] on button "Re-Attempt" at bounding box center [1132, 189] width 92 height 28
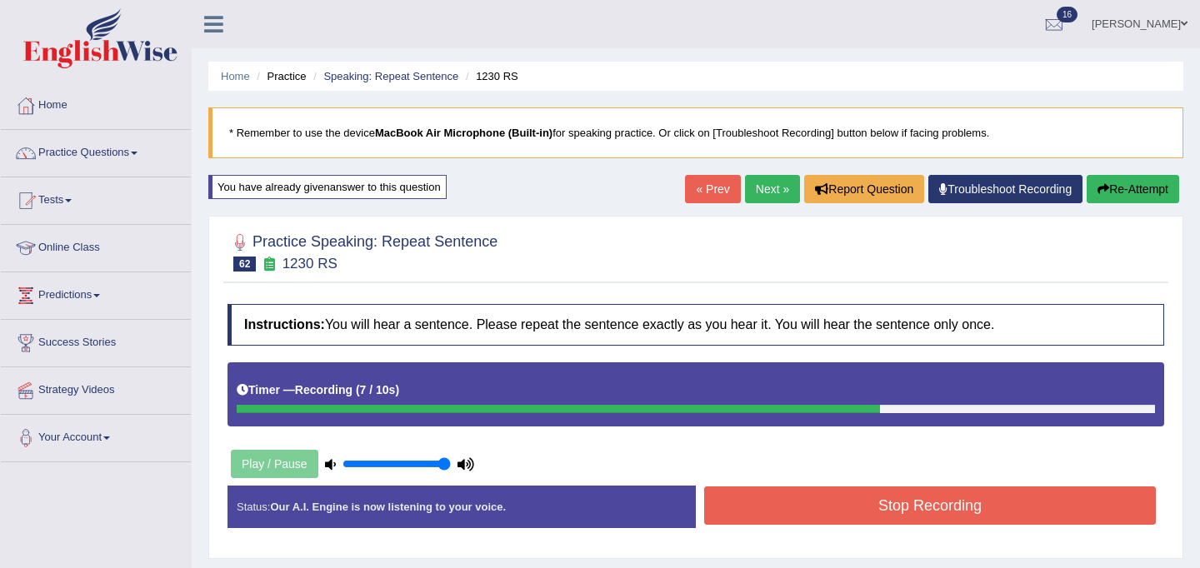
click at [842, 500] on button "Stop Recording" at bounding box center [930, 506] width 452 height 38
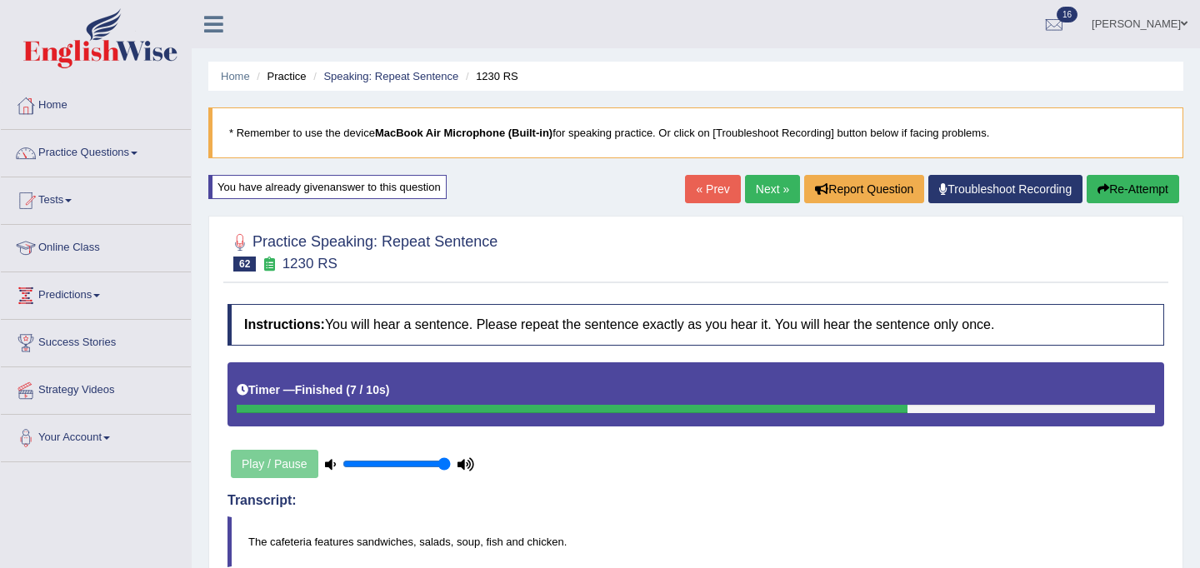
click at [764, 186] on link "Next »" at bounding box center [772, 189] width 55 height 28
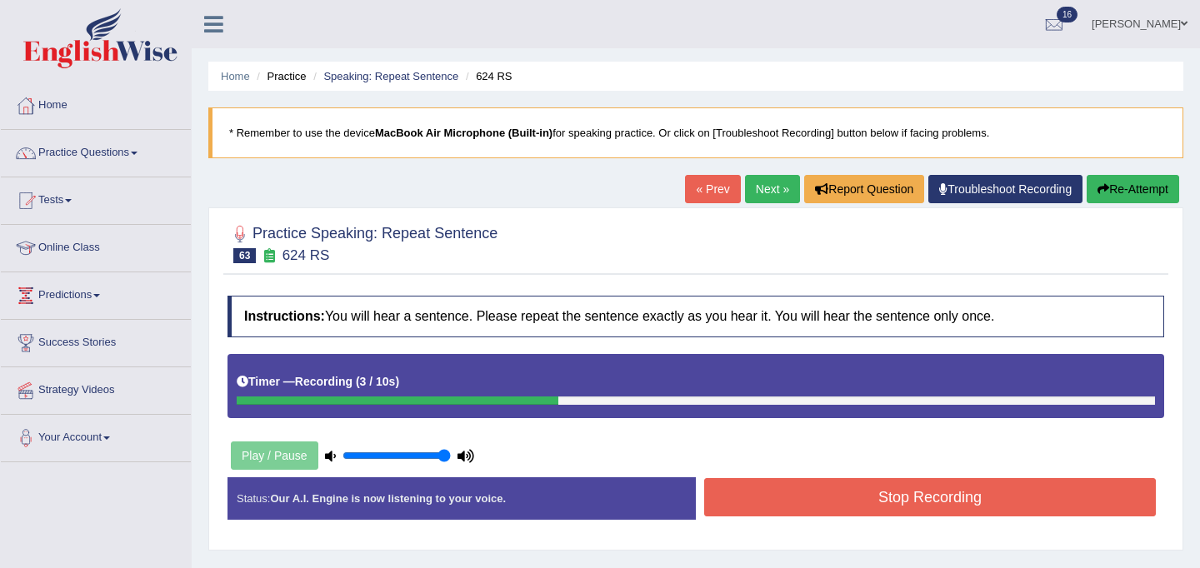
click at [886, 511] on button "Stop Recording" at bounding box center [930, 497] width 452 height 38
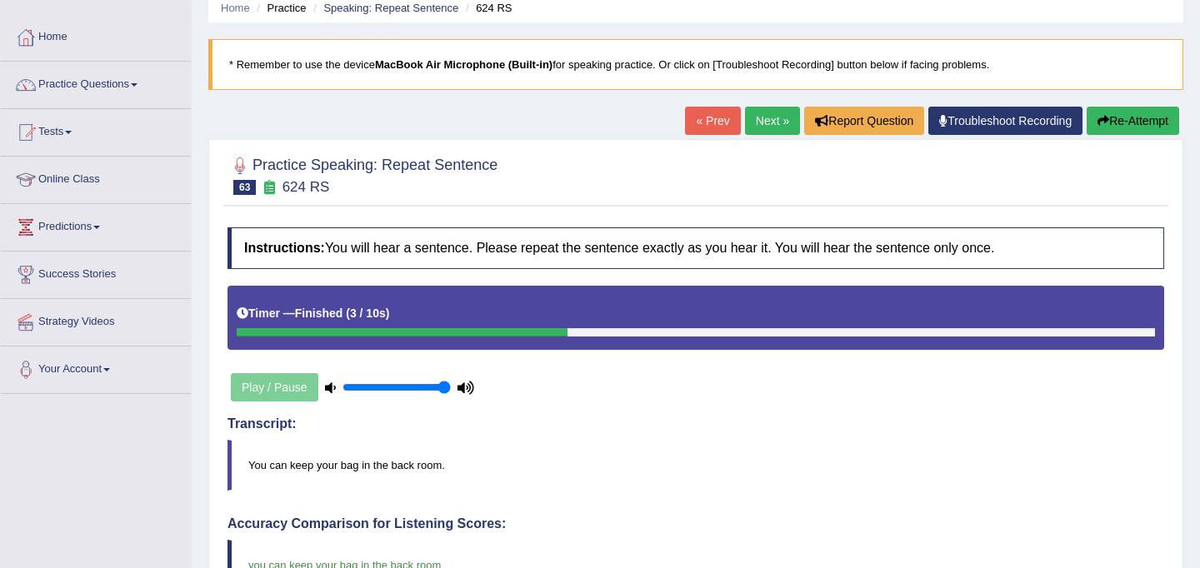
scroll to position [54, 0]
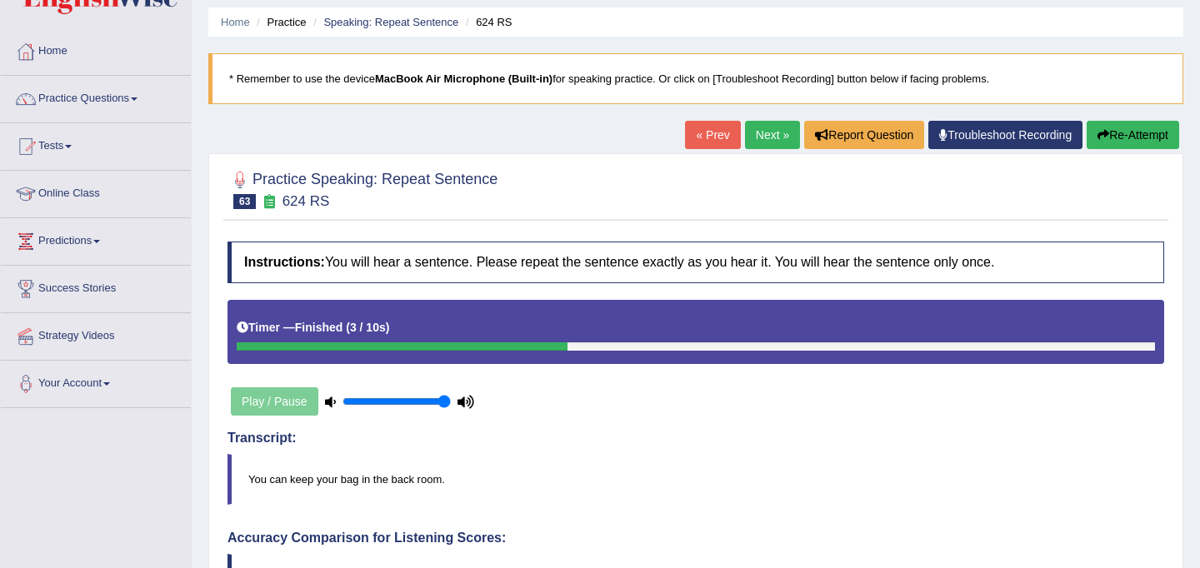
click at [776, 141] on link "Next »" at bounding box center [772, 135] width 55 height 28
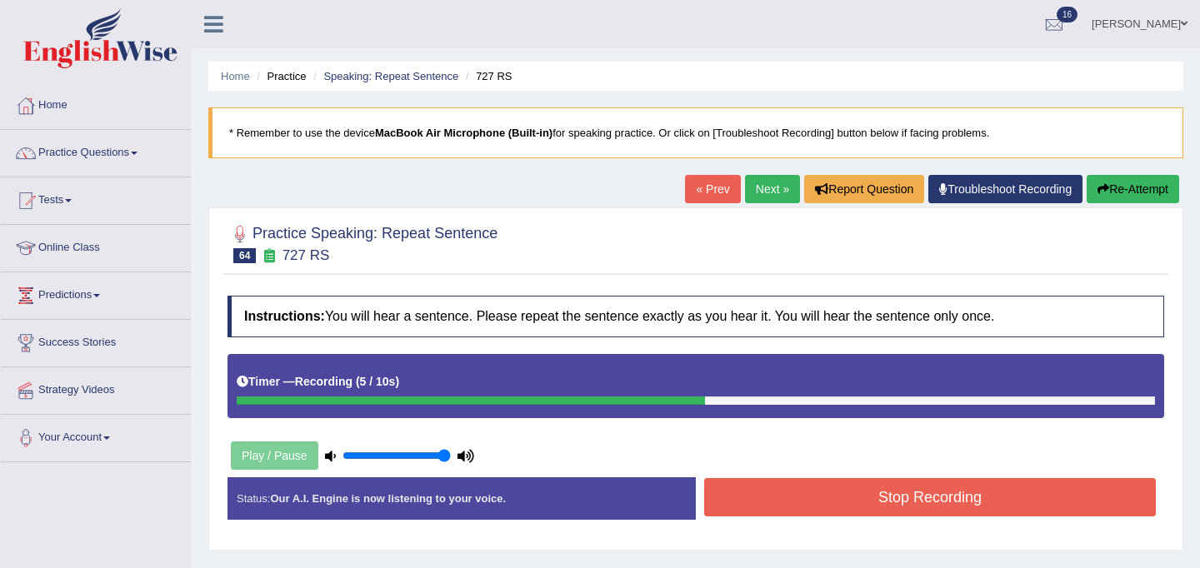
click at [818, 502] on button "Stop Recording" at bounding box center [930, 497] width 452 height 38
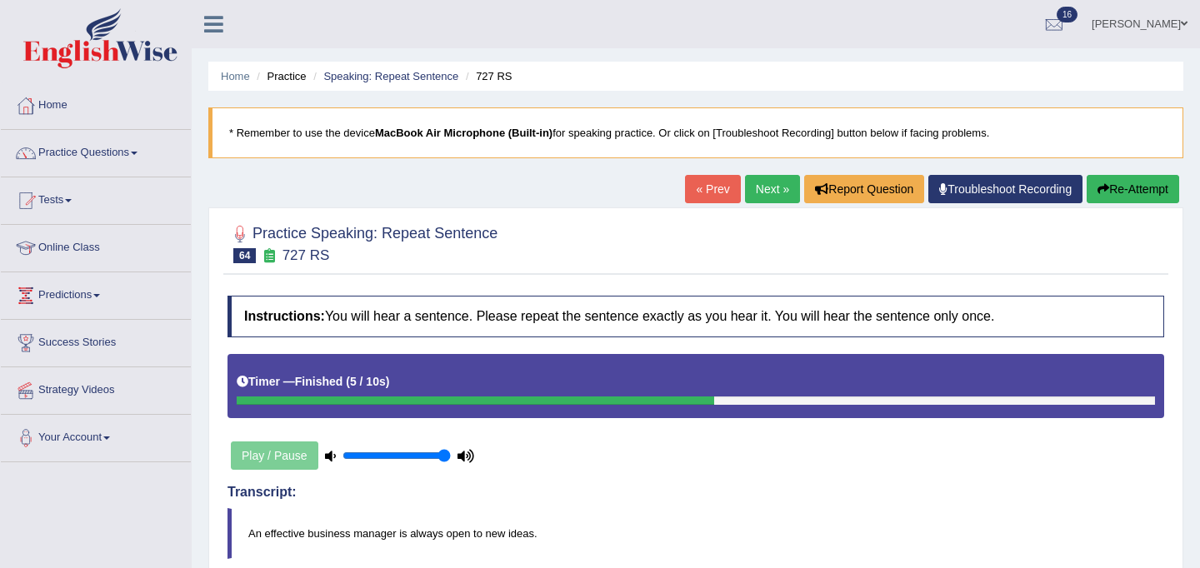
click at [766, 192] on link "Next »" at bounding box center [772, 189] width 55 height 28
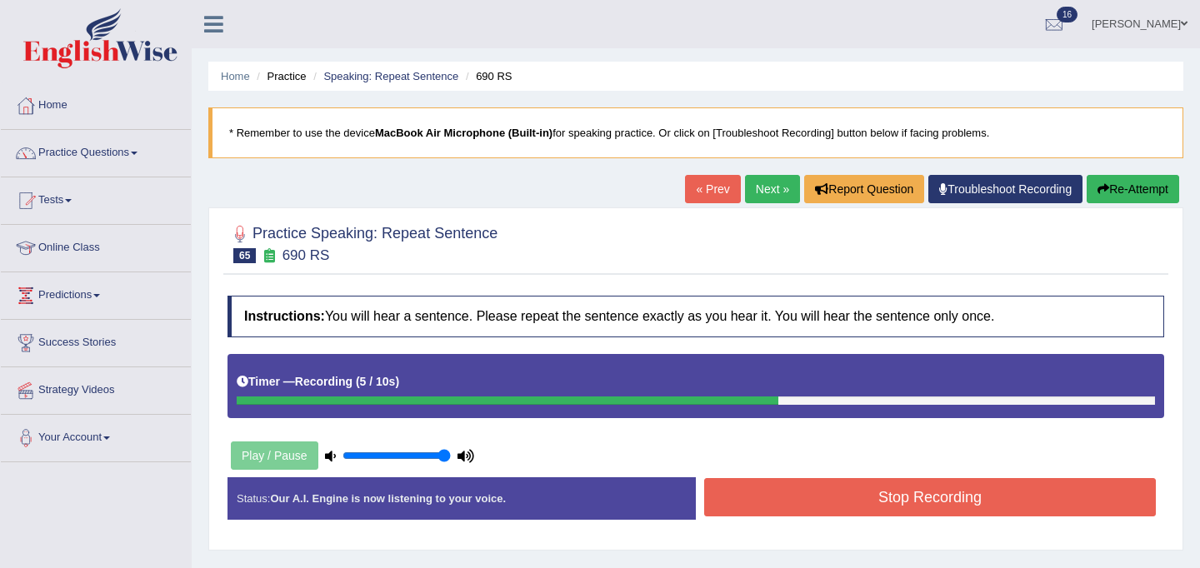
click at [873, 477] on div "Instructions: You will hear a sentence. Please repeat the sentence exactly as y…" at bounding box center [695, 414] width 945 height 254
click at [871, 508] on button "Stop Recording" at bounding box center [930, 497] width 452 height 38
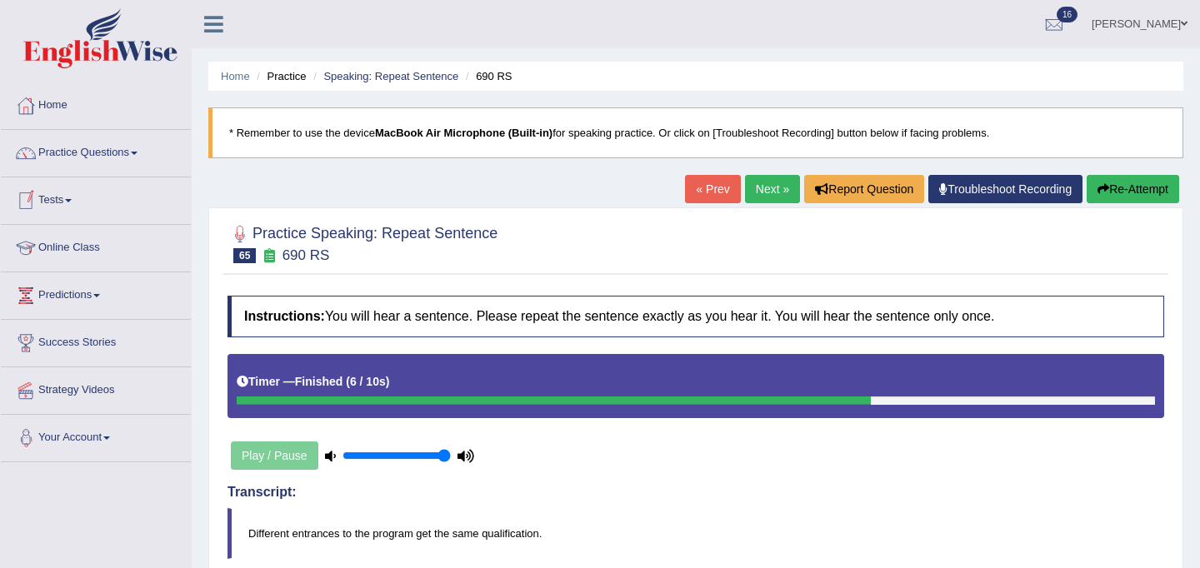
click at [59, 199] on link "Tests" at bounding box center [96, 198] width 190 height 42
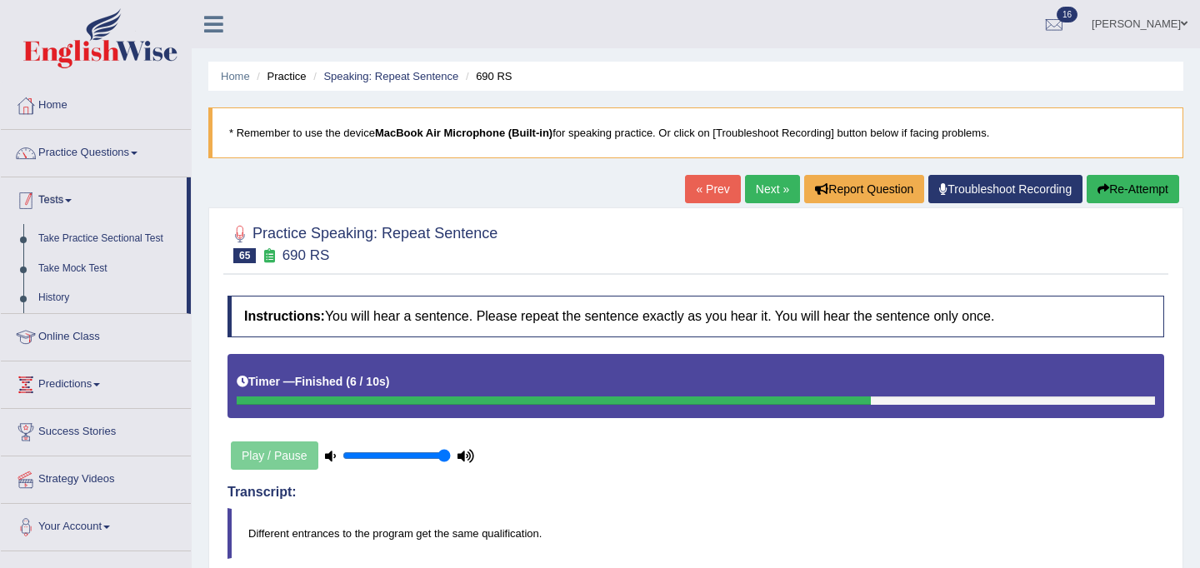
click at [61, 195] on link "Tests" at bounding box center [94, 198] width 186 height 42
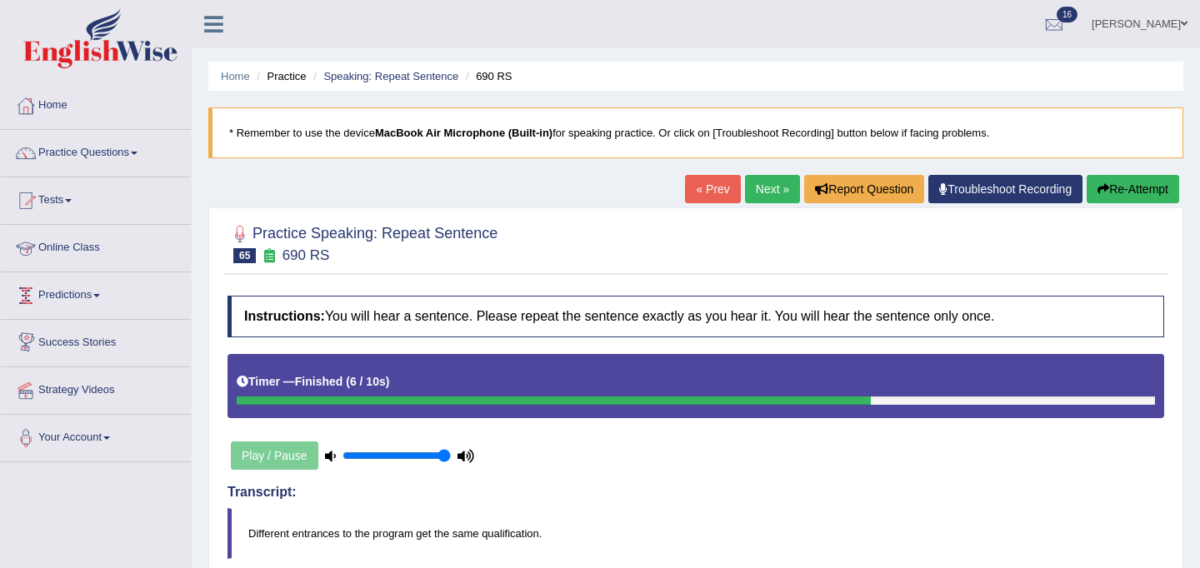
click at [74, 245] on link "Online Class" at bounding box center [96, 246] width 190 height 42
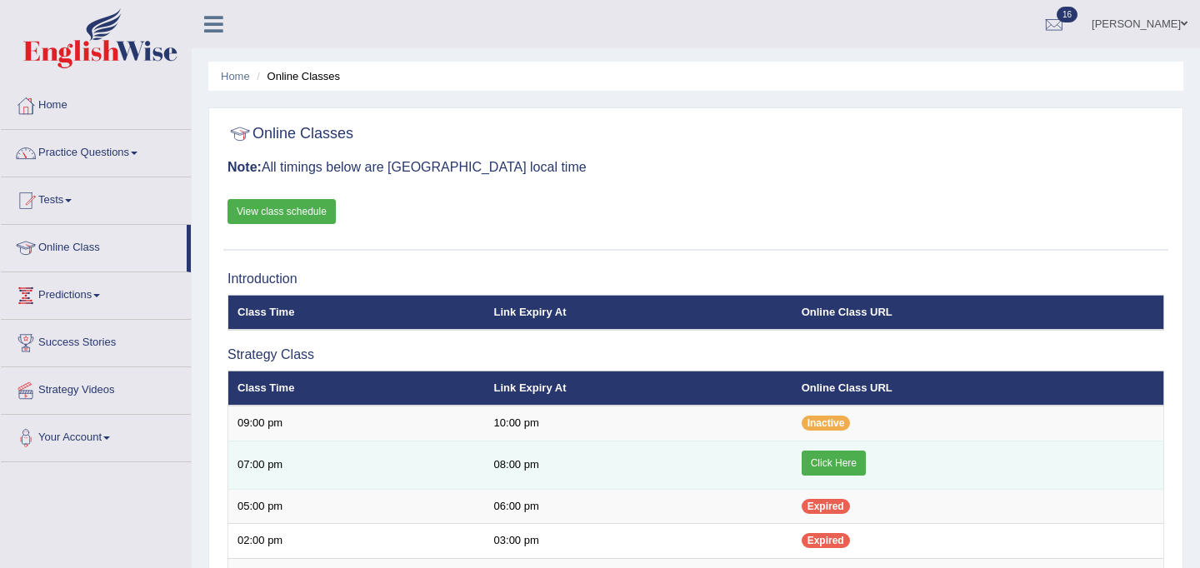
click at [845, 463] on link "Click Here" at bounding box center [833, 463] width 64 height 25
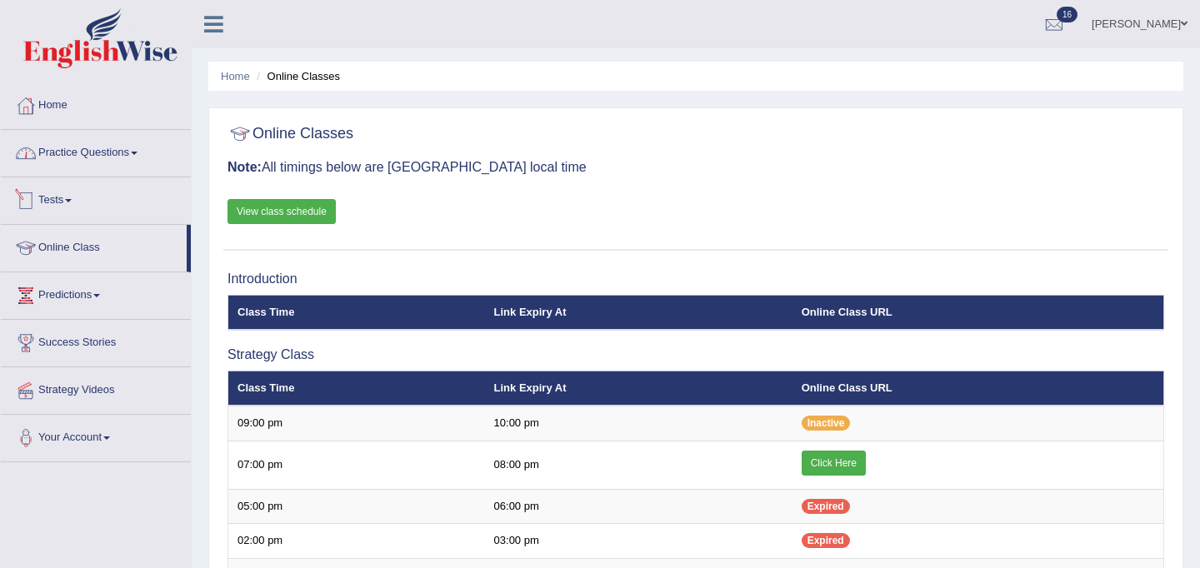
click at [82, 150] on link "Practice Questions" at bounding box center [96, 151] width 190 height 42
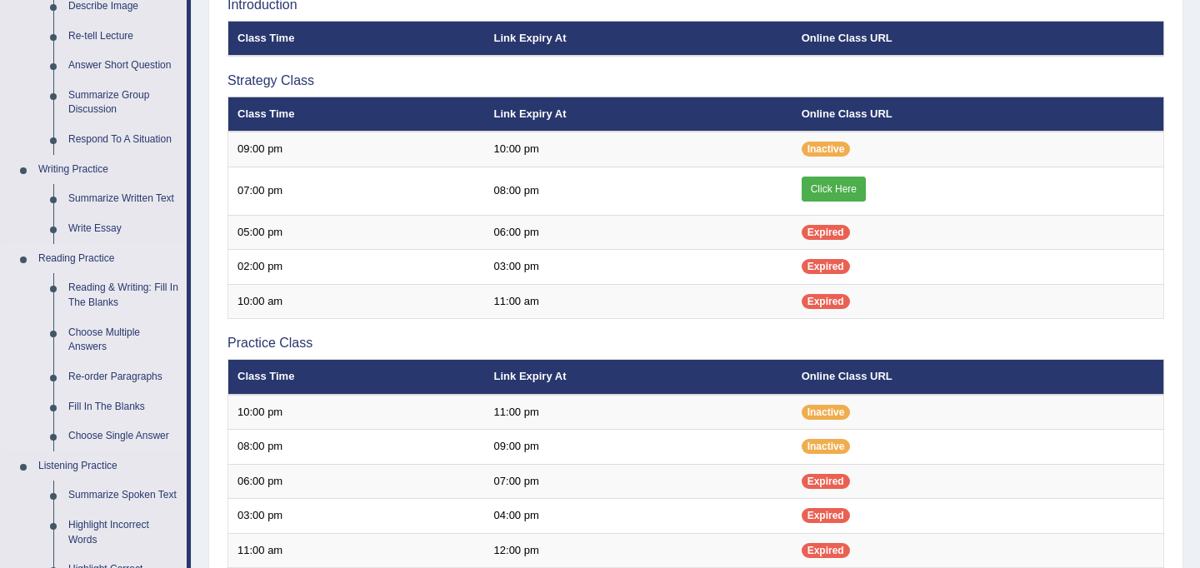
scroll to position [277, 0]
